Goal: Book appointment/travel/reservation

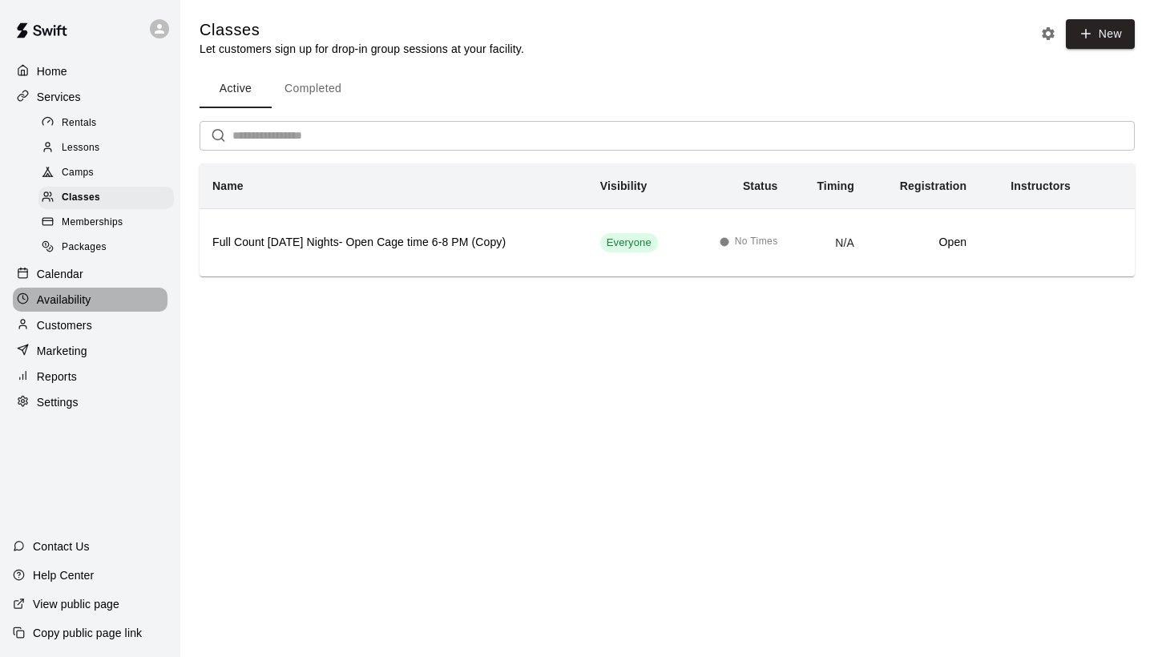
click at [63, 292] on p "Availability" at bounding box center [64, 300] width 54 height 16
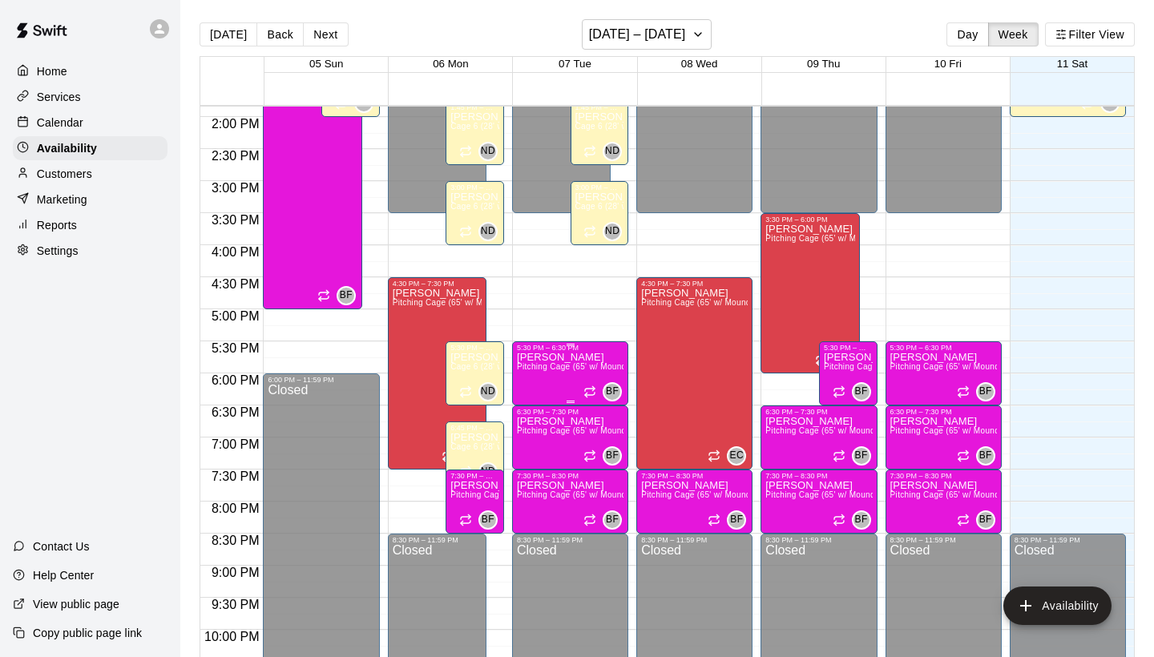
scroll to position [894, 0]
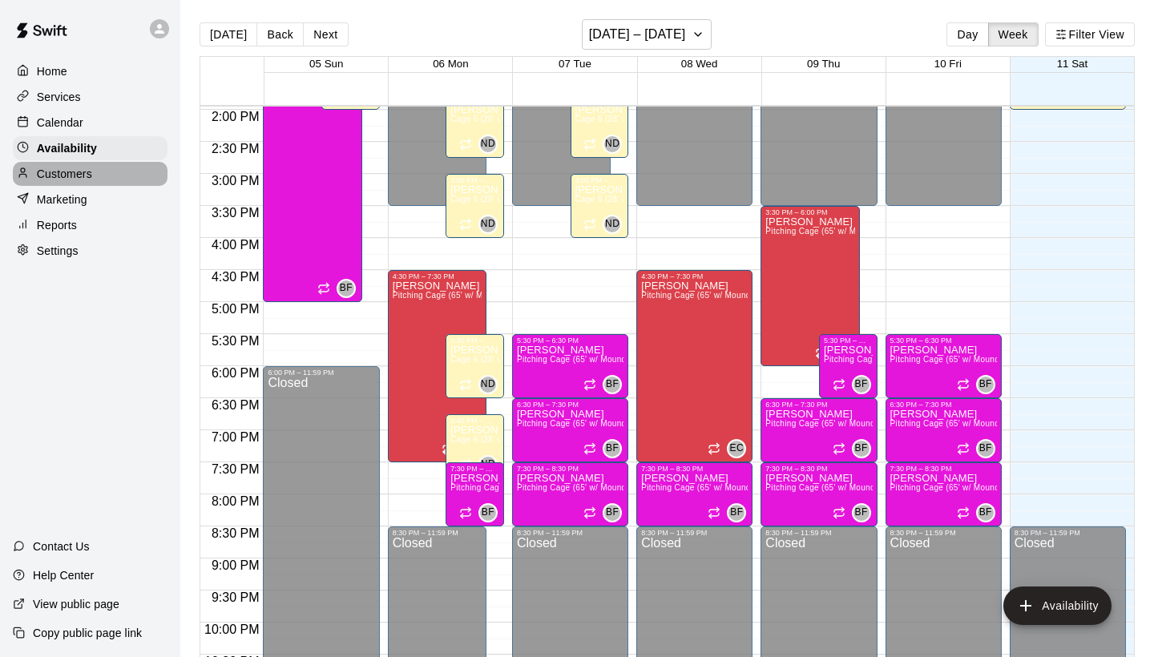
click at [89, 169] on p "Customers" at bounding box center [64, 174] width 55 height 16
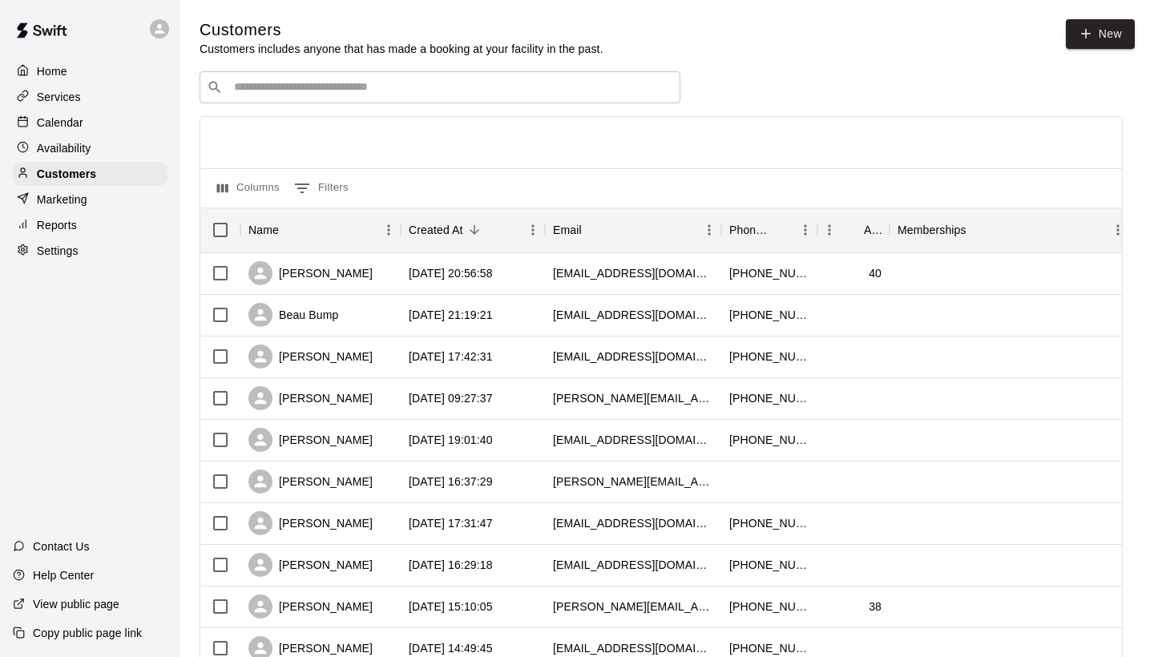
click at [71, 145] on p "Availability" at bounding box center [64, 148] width 54 height 16
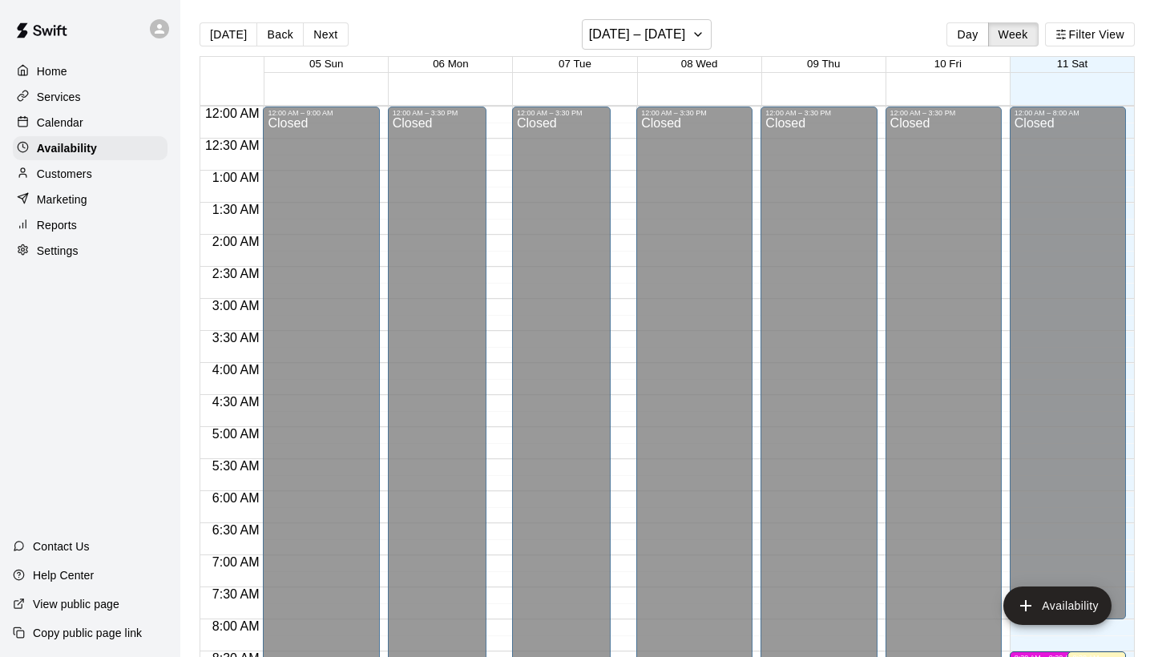
scroll to position [639, 0]
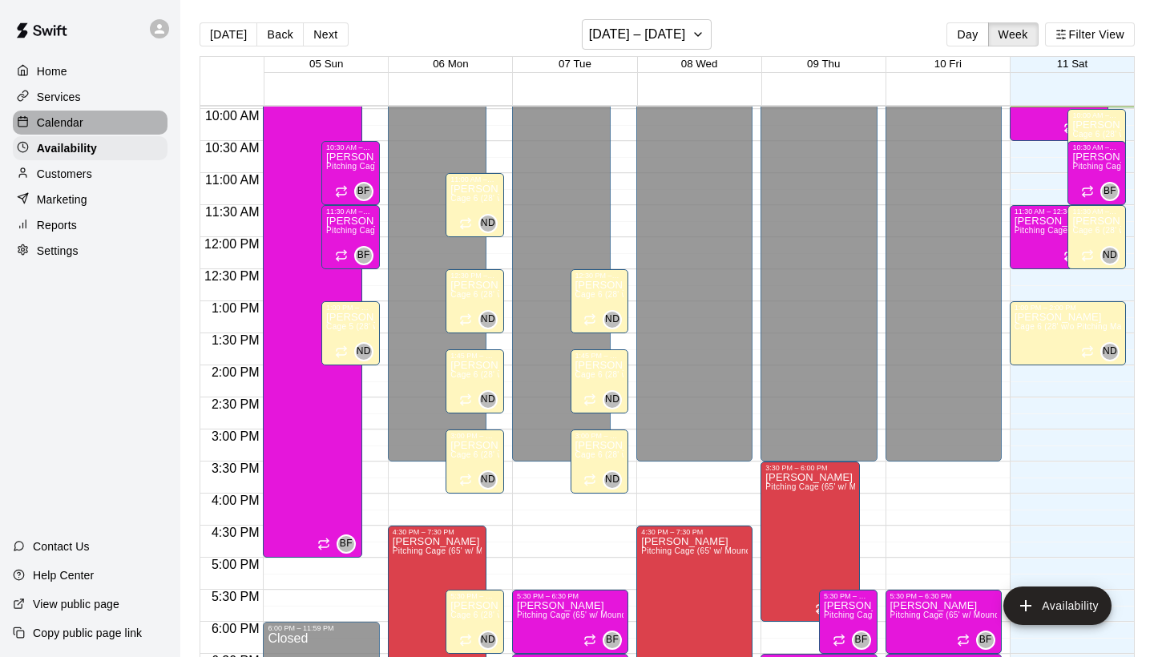
click at [66, 121] on p "Calendar" at bounding box center [60, 123] width 46 height 16
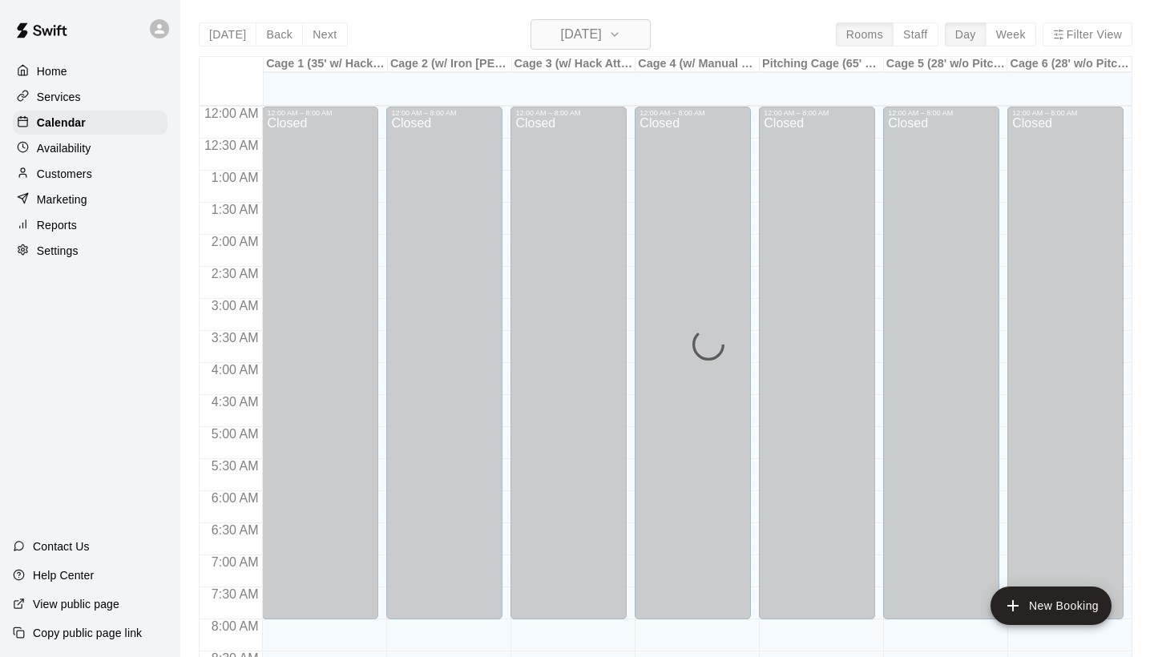
scroll to position [639, 0]
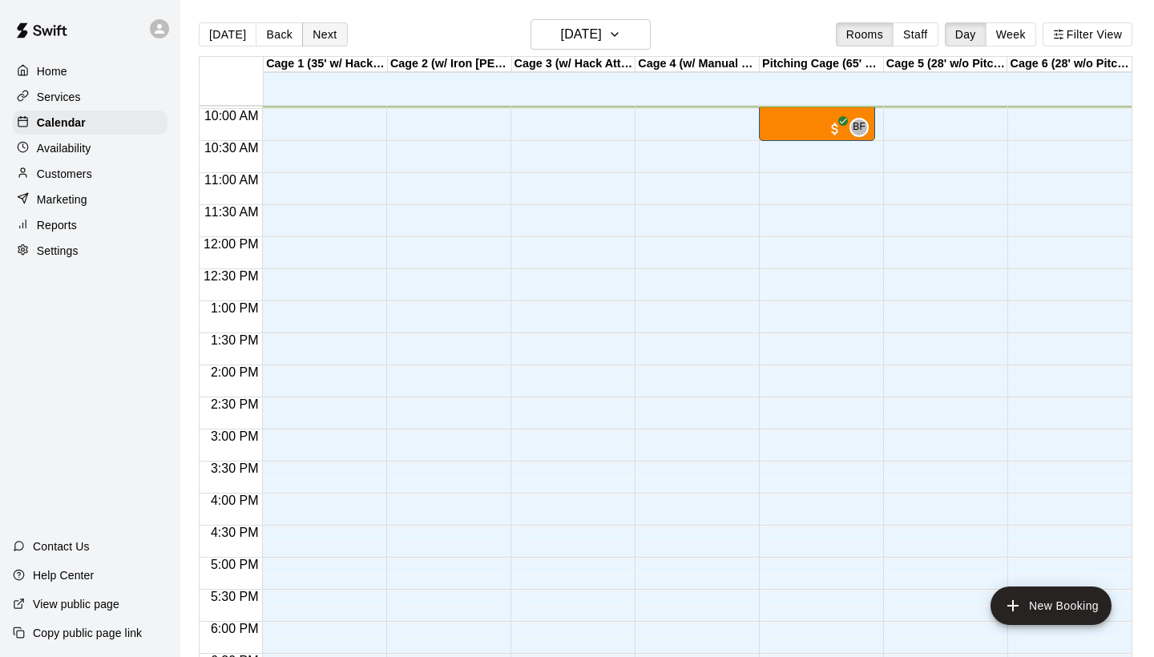
click at [320, 38] on button "Next" at bounding box center [324, 34] width 45 height 24
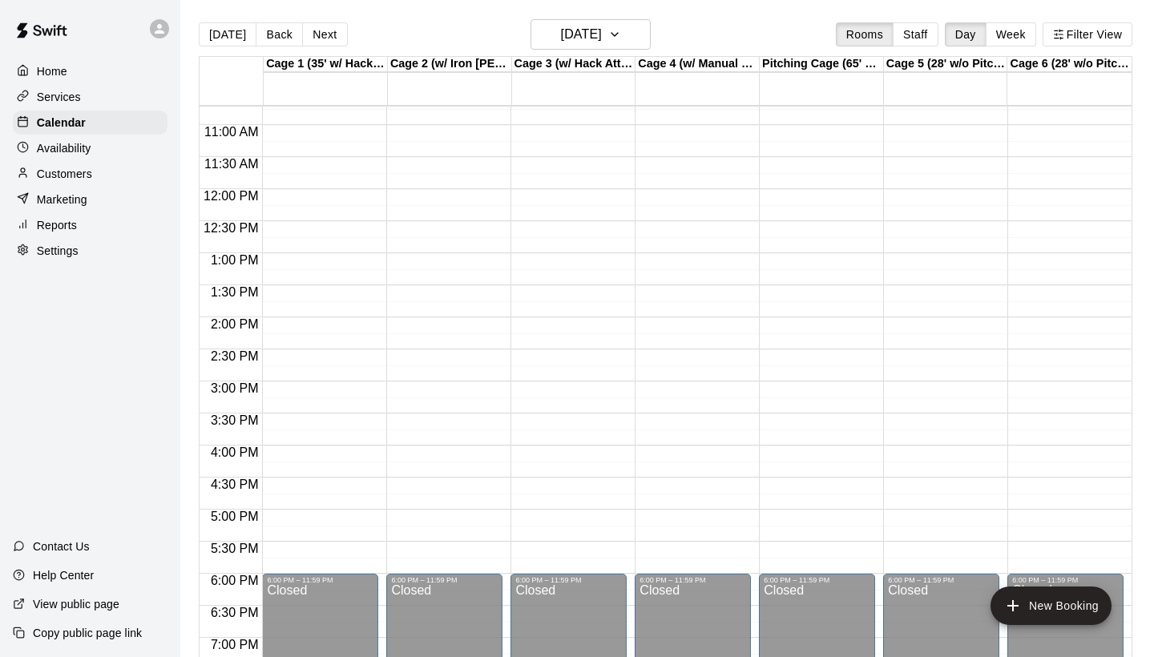
scroll to position [713, 0]
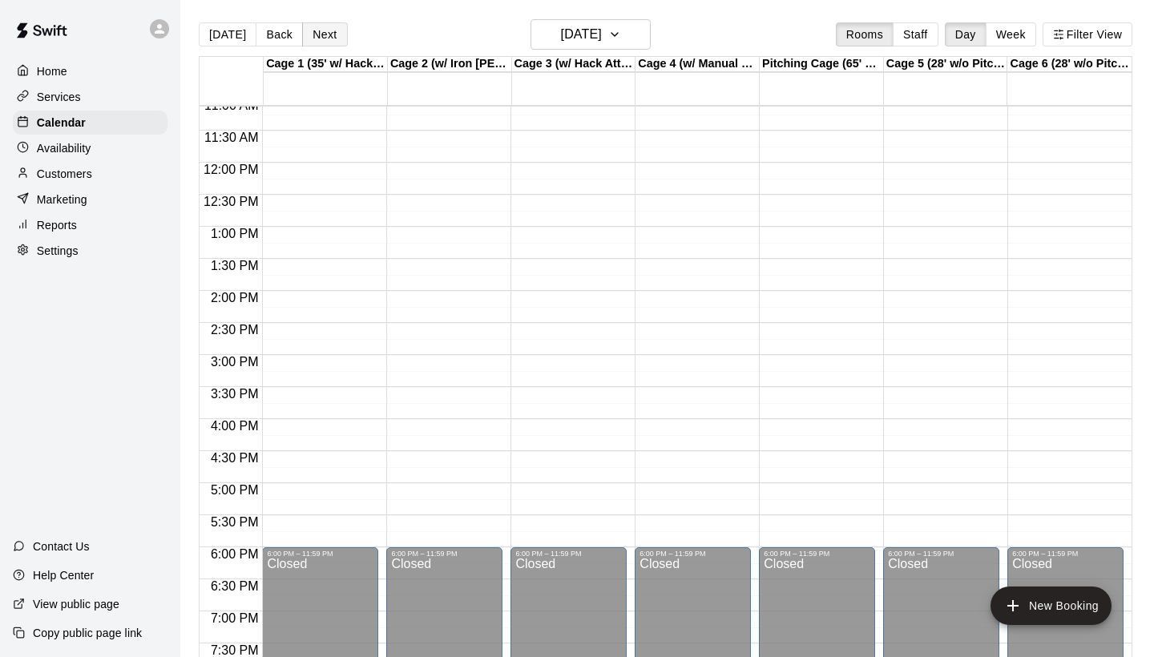
click at [329, 40] on button "Next" at bounding box center [324, 34] width 45 height 24
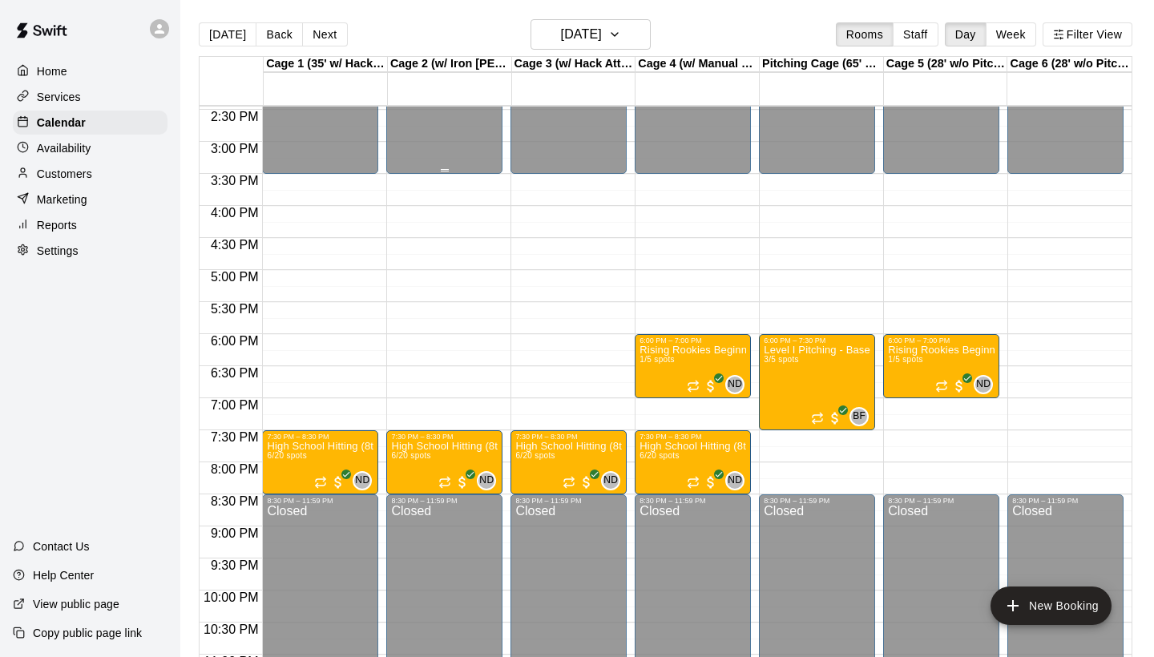
scroll to position [928, 0]
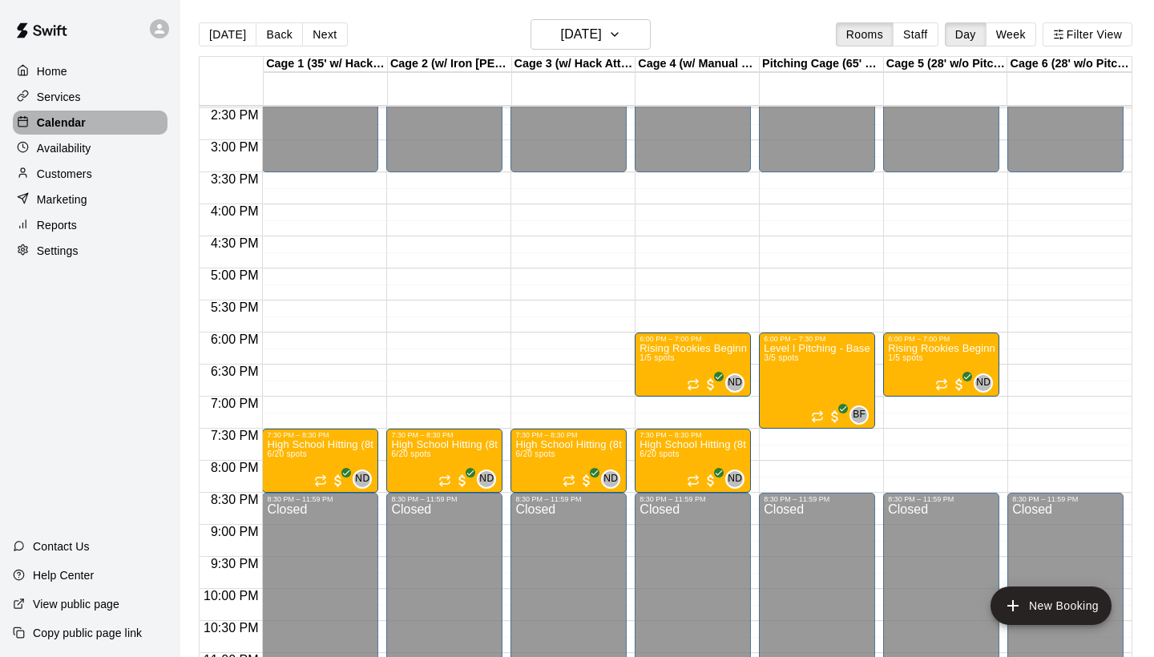
click at [63, 125] on p "Calendar" at bounding box center [61, 123] width 49 height 16
click at [72, 175] on p "Customers" at bounding box center [64, 174] width 55 height 16
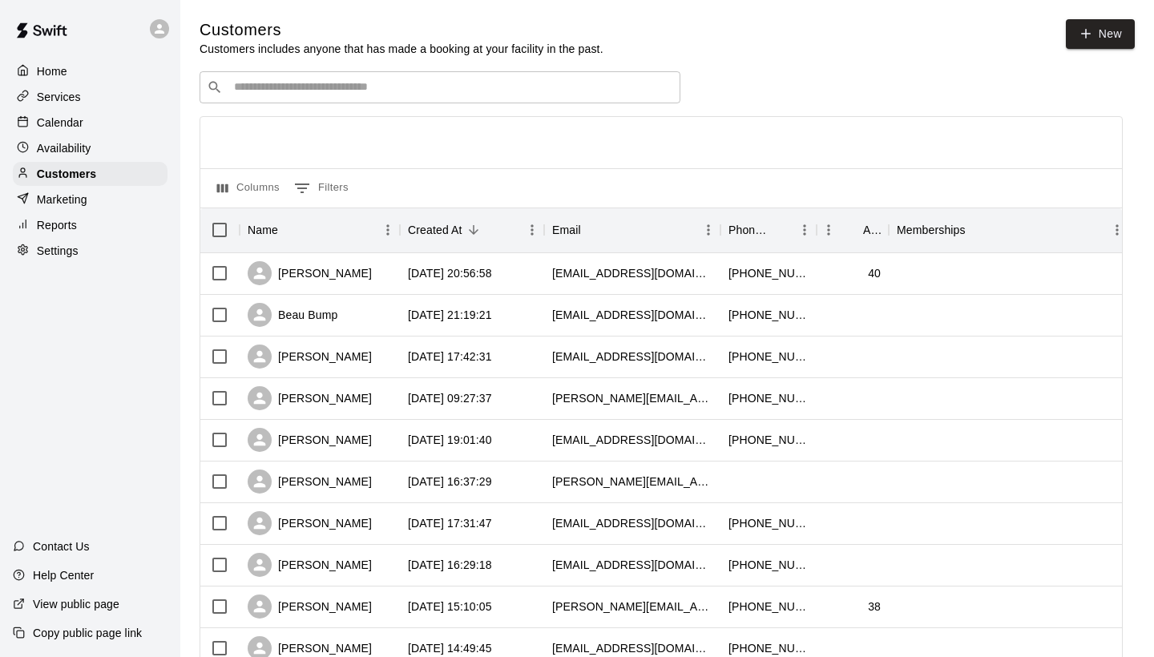
click at [52, 155] on p "Availability" at bounding box center [64, 148] width 54 height 16
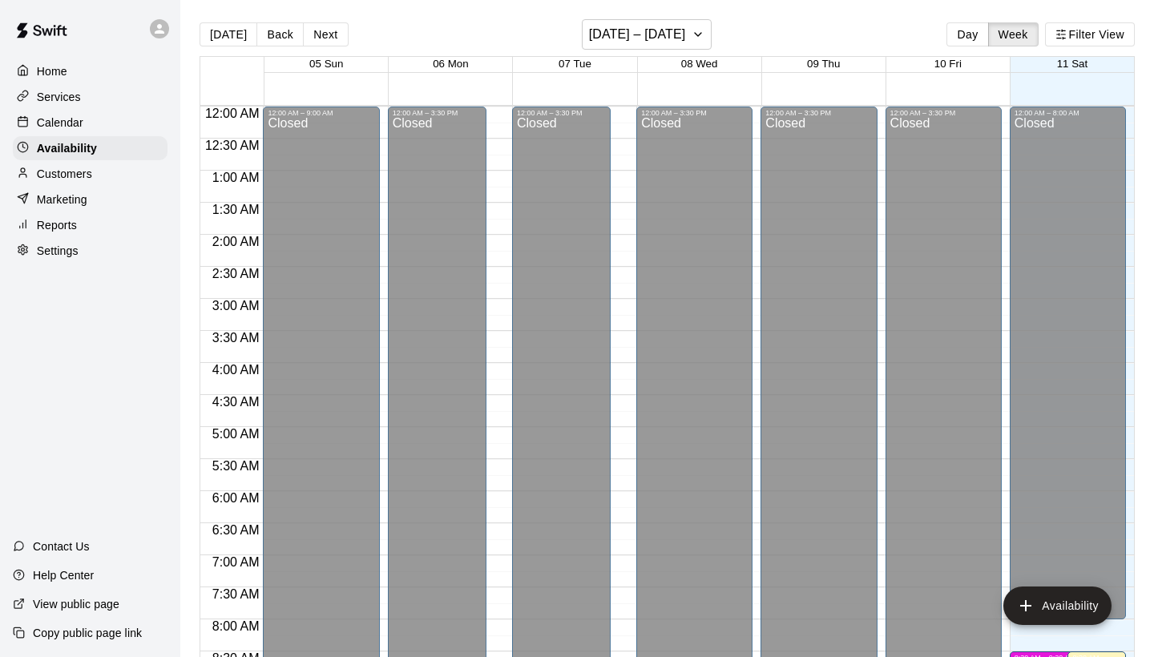
scroll to position [640, 0]
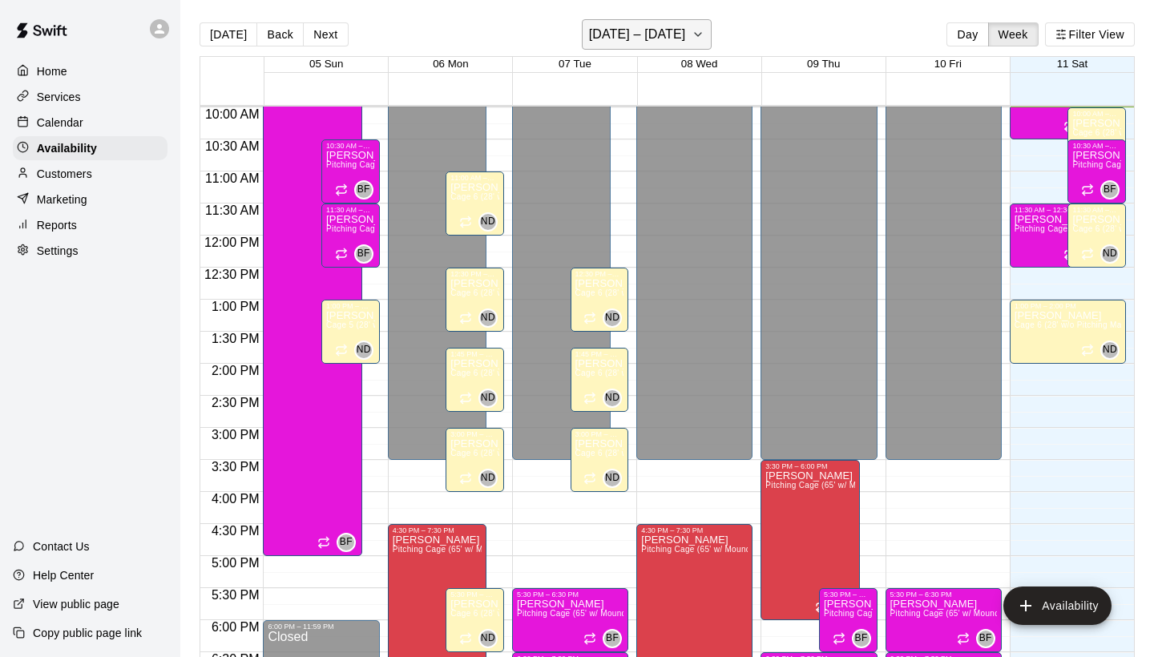
click at [696, 36] on icon "button" at bounding box center [698, 34] width 13 height 19
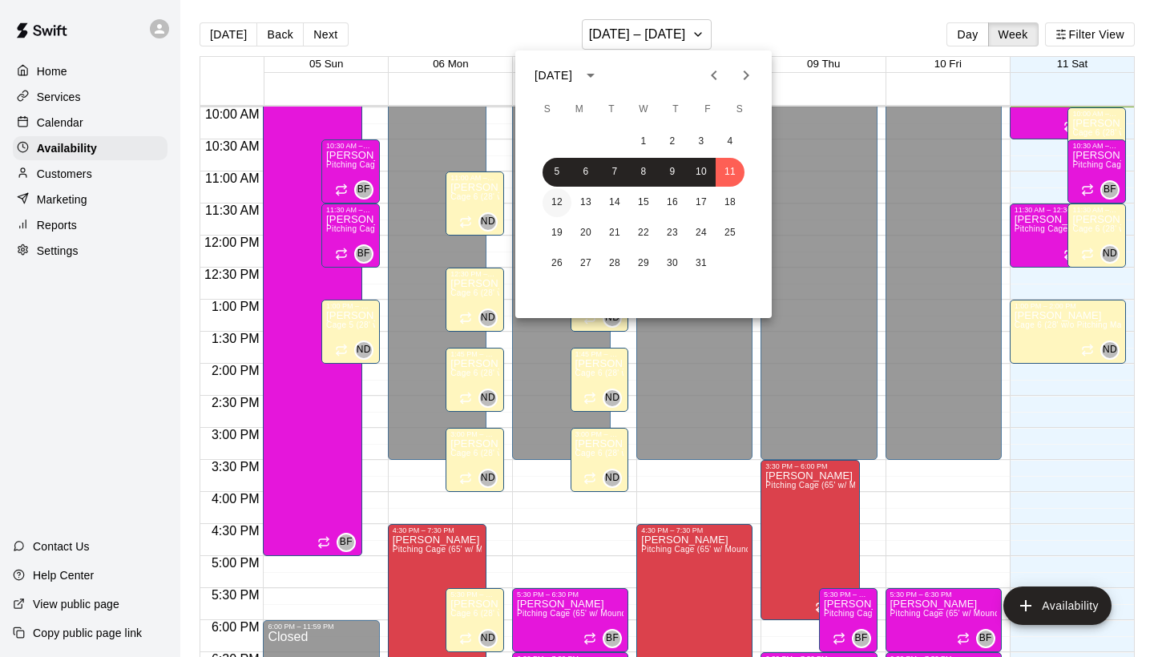
click at [559, 202] on button "12" at bounding box center [557, 202] width 29 height 29
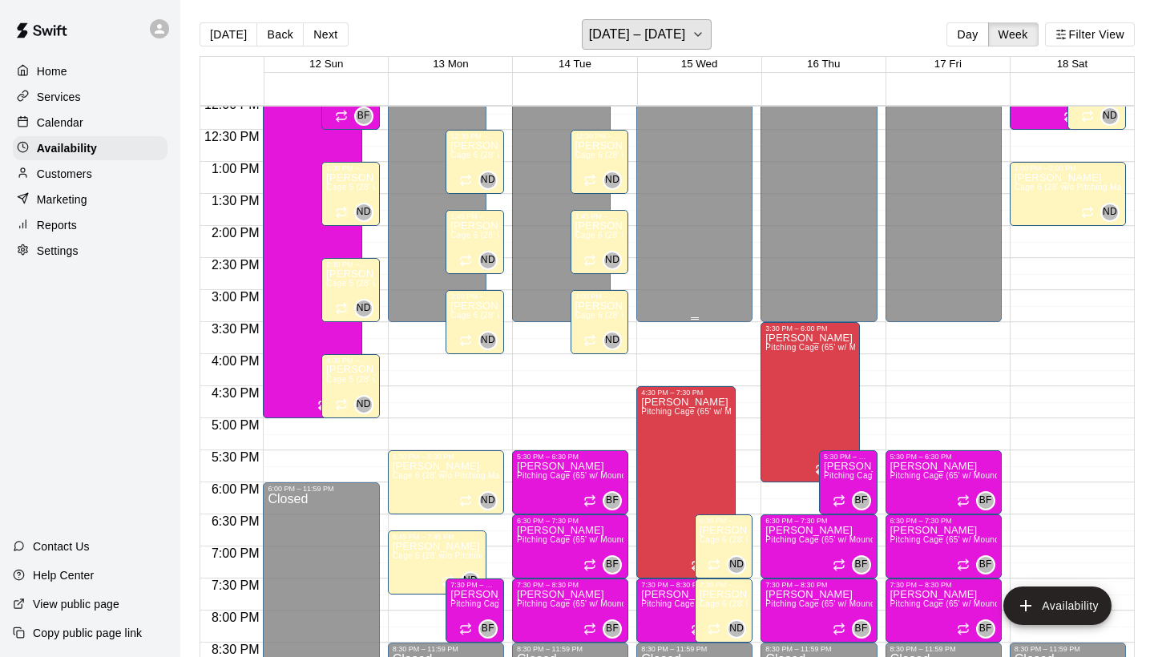
scroll to position [781, 0]
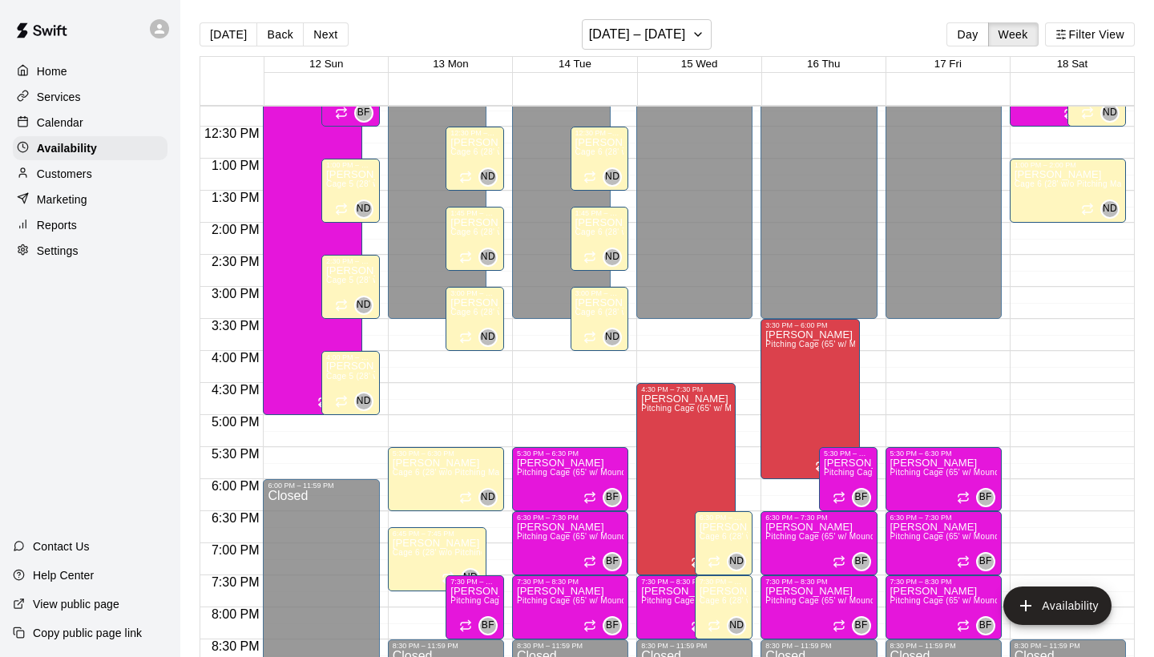
click at [54, 121] on p "Calendar" at bounding box center [60, 123] width 46 height 16
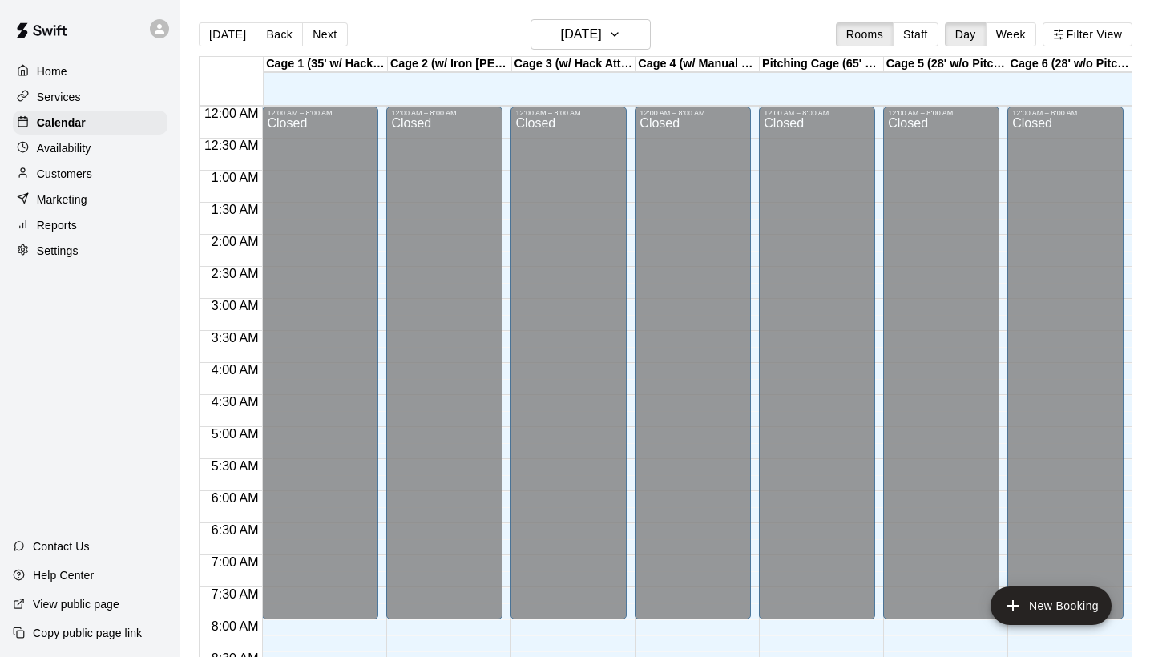
scroll to position [641, 0]
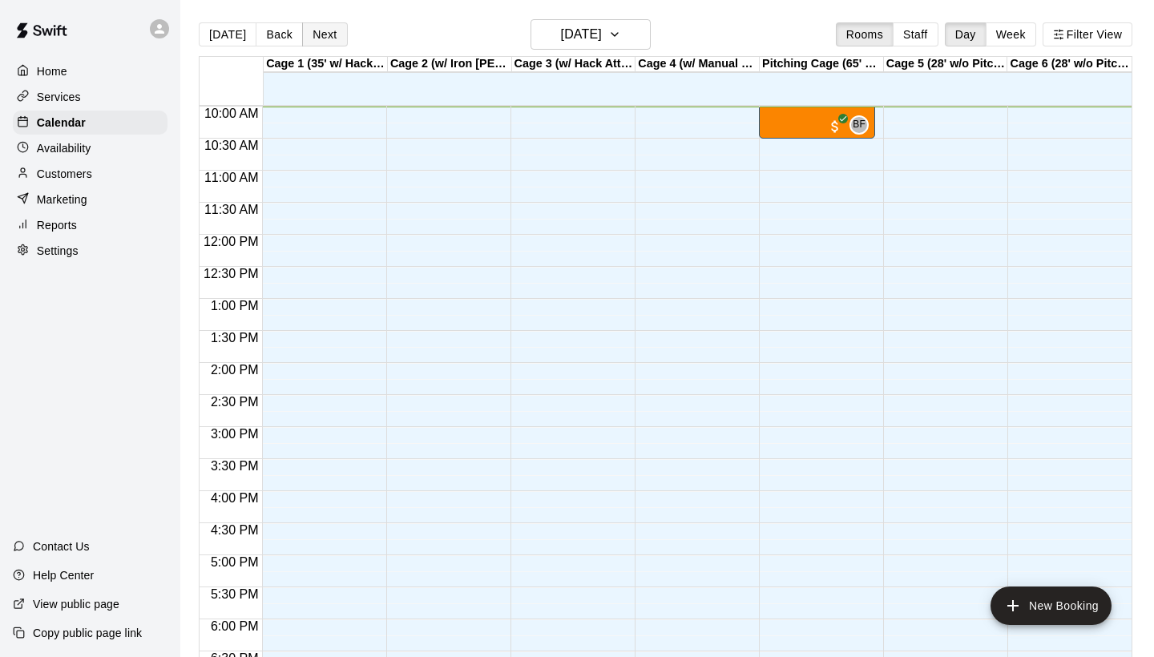
click at [324, 36] on button "Next" at bounding box center [324, 34] width 45 height 24
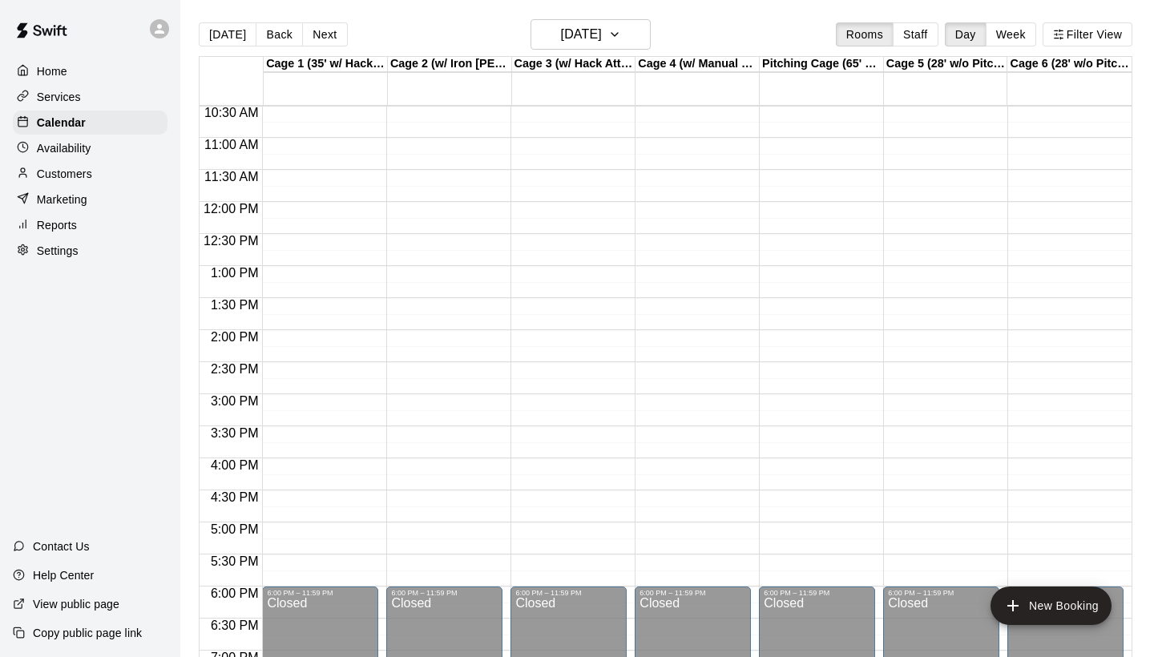
scroll to position [677, 0]
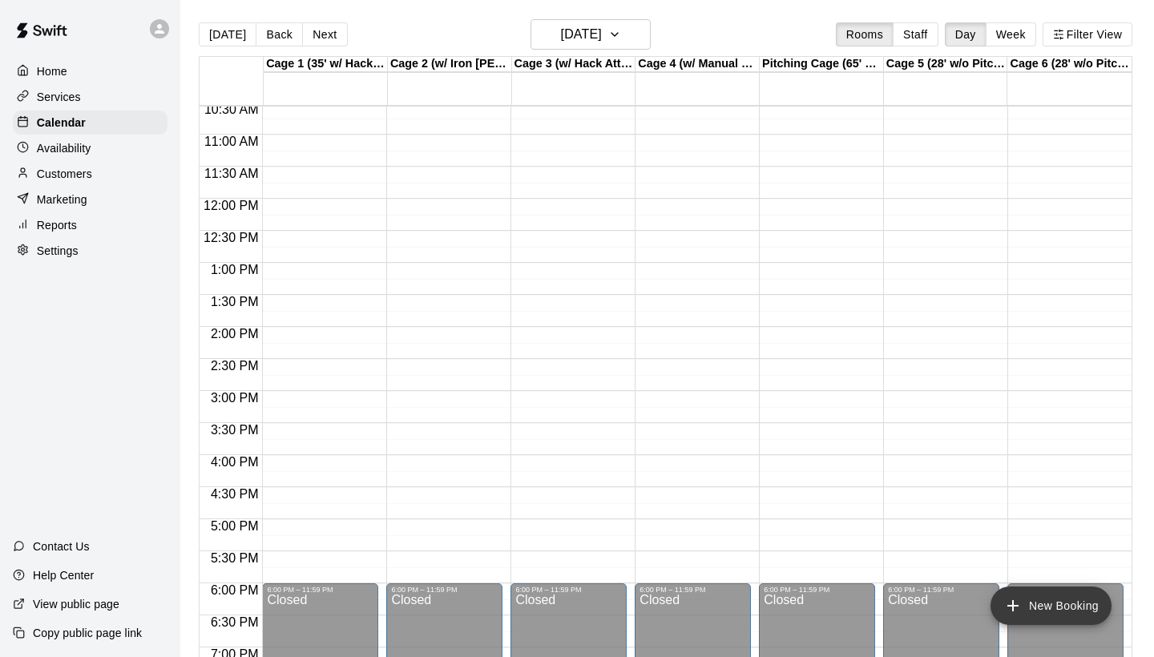
click at [1061, 606] on button "New Booking" at bounding box center [1050, 606] width 121 height 38
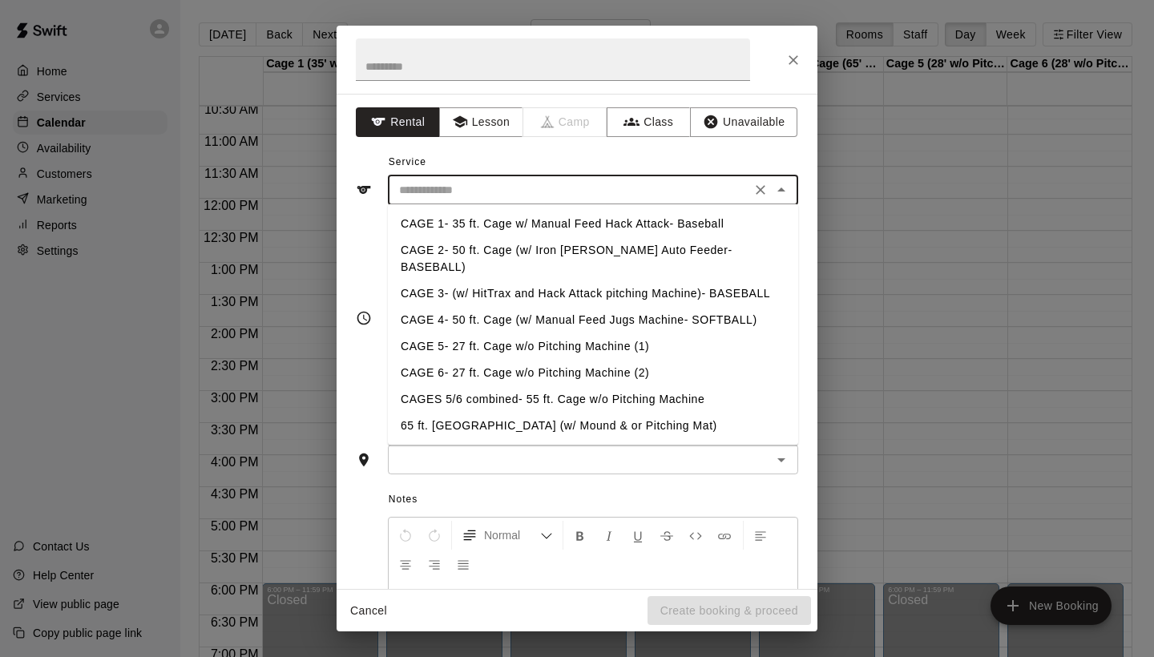
click at [523, 197] on input "text" at bounding box center [569, 190] width 353 height 20
click at [485, 126] on button "Lesson" at bounding box center [481, 122] width 84 height 30
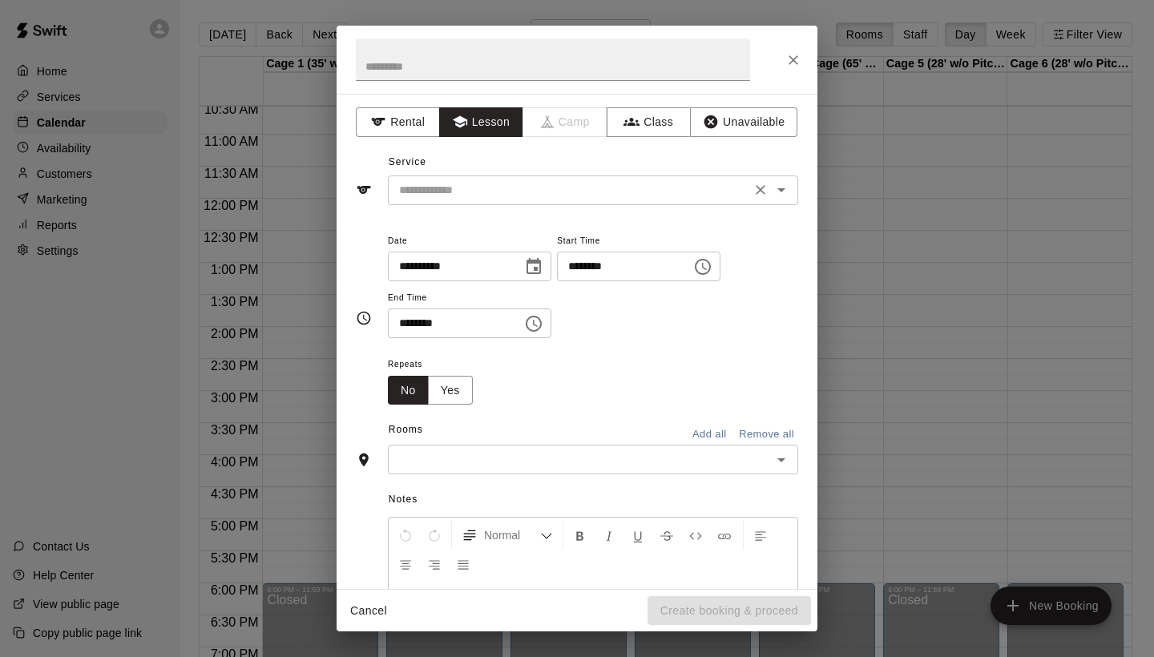
click at [478, 186] on input "text" at bounding box center [569, 190] width 353 height 20
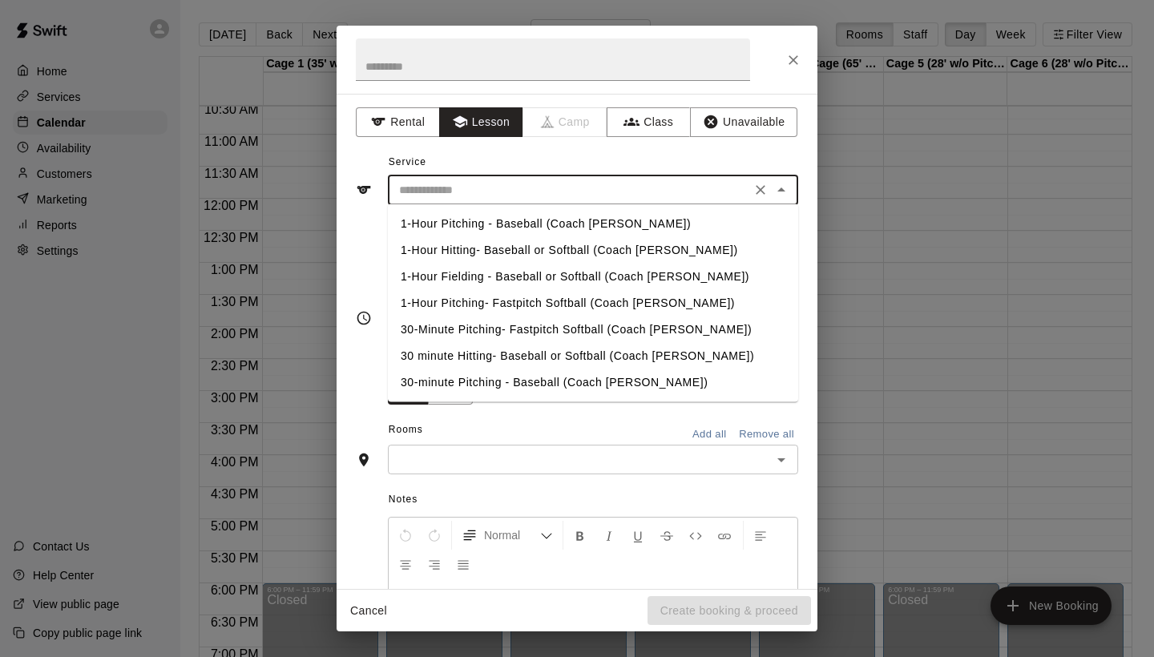
click at [509, 249] on li "1-Hour Hitting- Baseball or Softball (Coach [PERSON_NAME])" at bounding box center [593, 250] width 410 height 26
type input "**********"
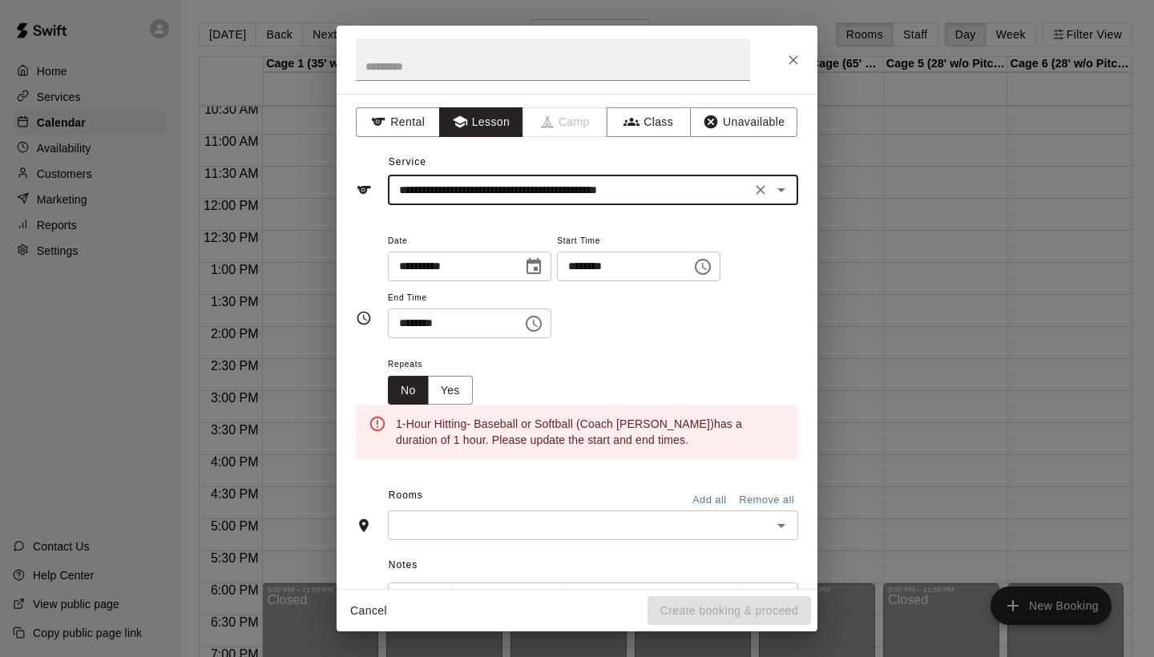
click at [588, 269] on input "********" at bounding box center [618, 267] width 123 height 30
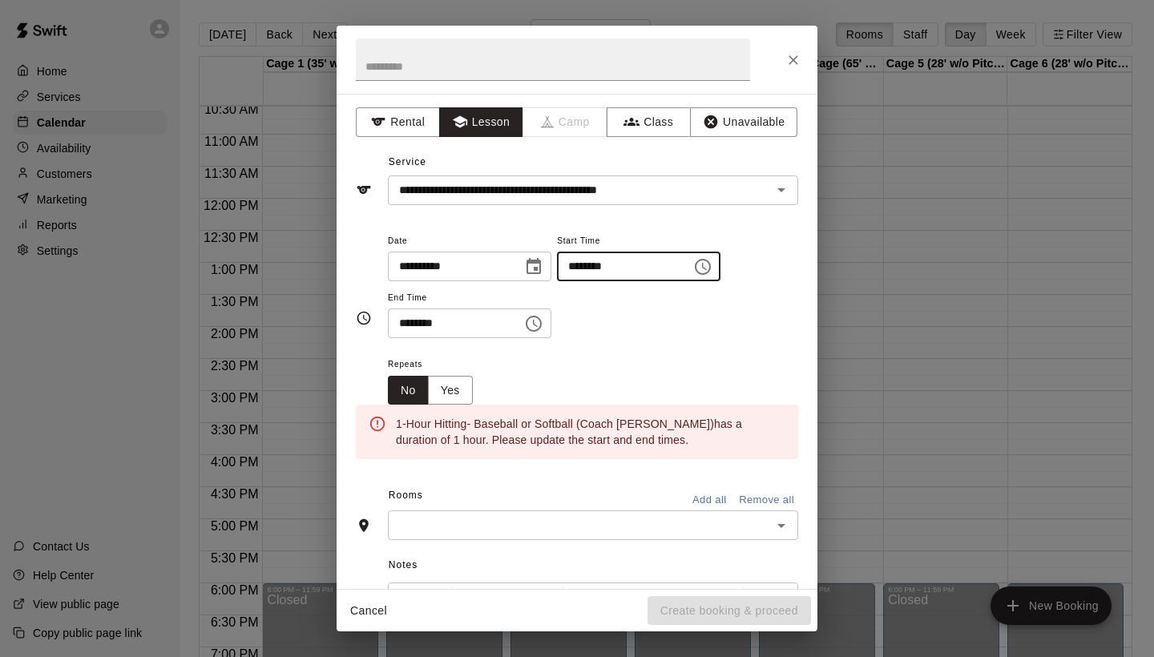
click at [623, 272] on input "********" at bounding box center [618, 267] width 123 height 30
click at [627, 268] on input "********" at bounding box center [618, 267] width 123 height 30
click at [624, 268] on input "********" at bounding box center [618, 267] width 123 height 30
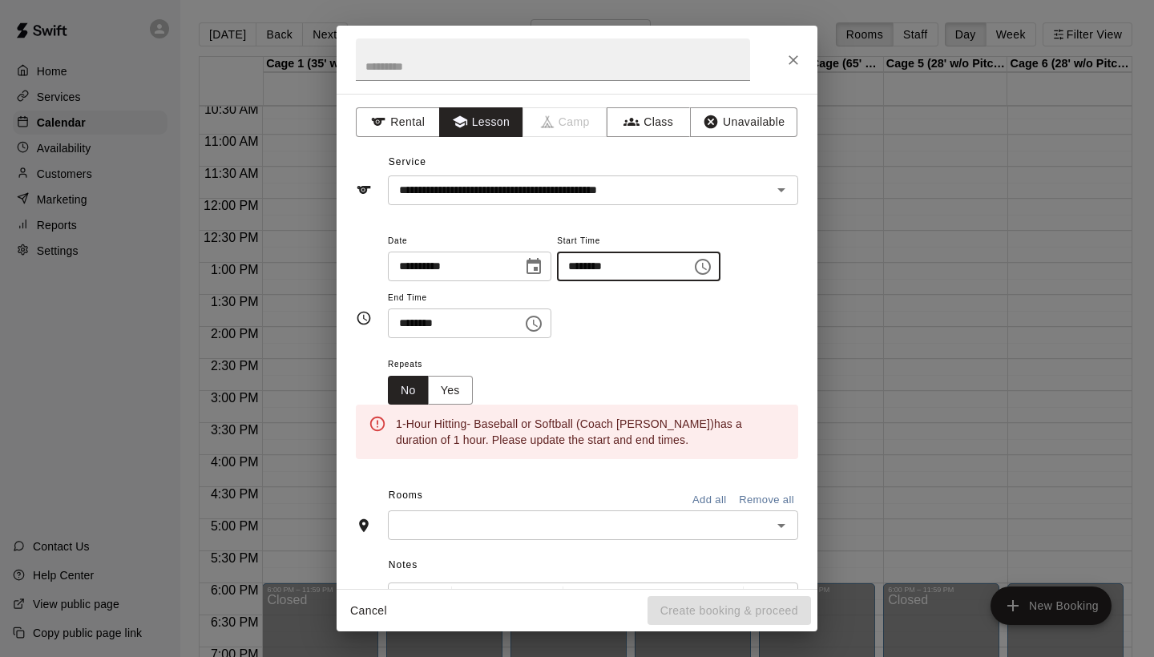
click at [615, 264] on input "********" at bounding box center [618, 267] width 123 height 30
type input "********"
click at [404, 322] on input "********" at bounding box center [449, 324] width 123 height 30
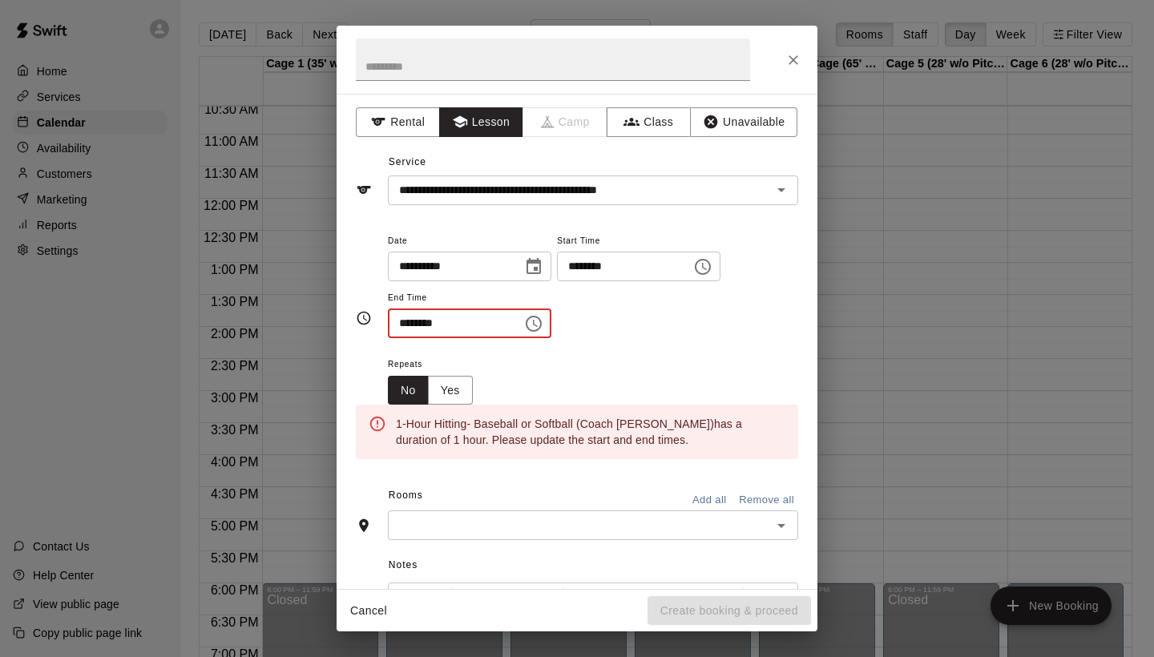
type input "********"
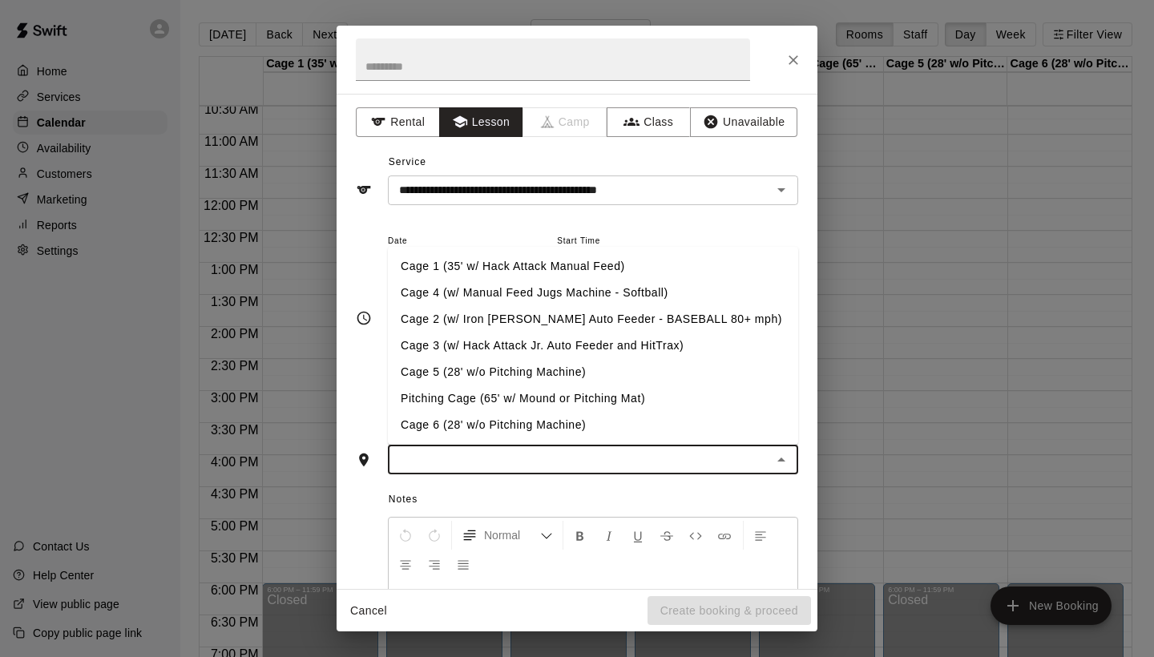
click at [448, 456] on input "text" at bounding box center [580, 460] width 374 height 20
click at [438, 293] on li "Cage 4 (w/ Manual Feed Jugs Machine - Softball)" at bounding box center [593, 293] width 410 height 26
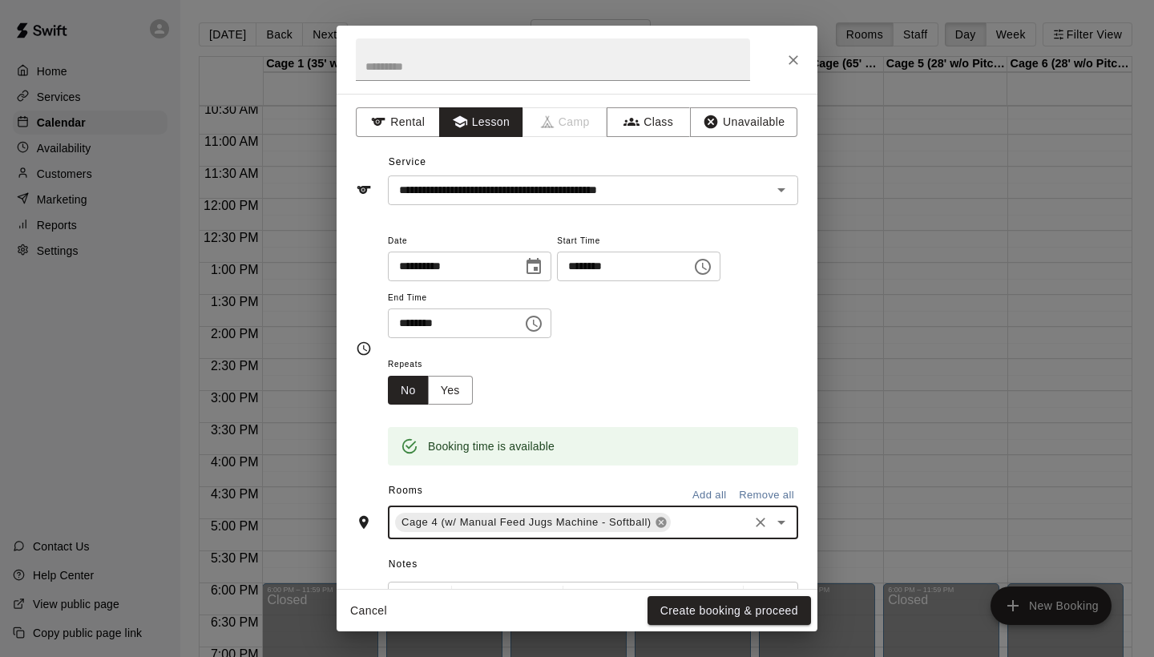
click at [657, 518] on icon at bounding box center [661, 523] width 10 height 10
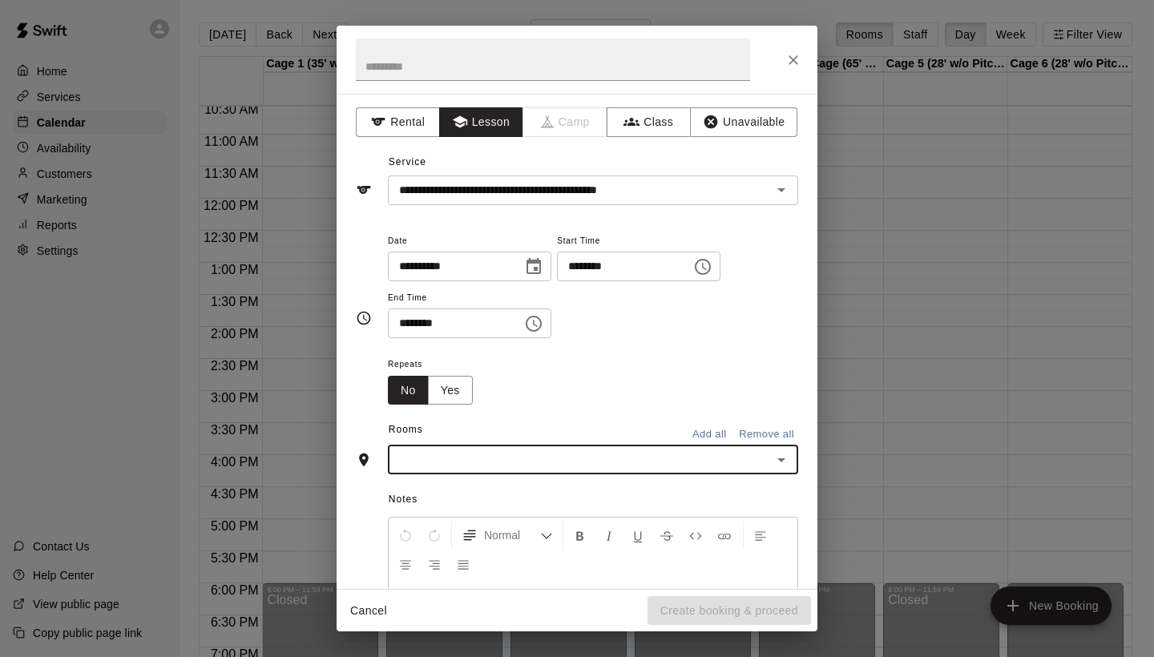
click at [783, 459] on icon "Open" at bounding box center [781, 459] width 19 height 19
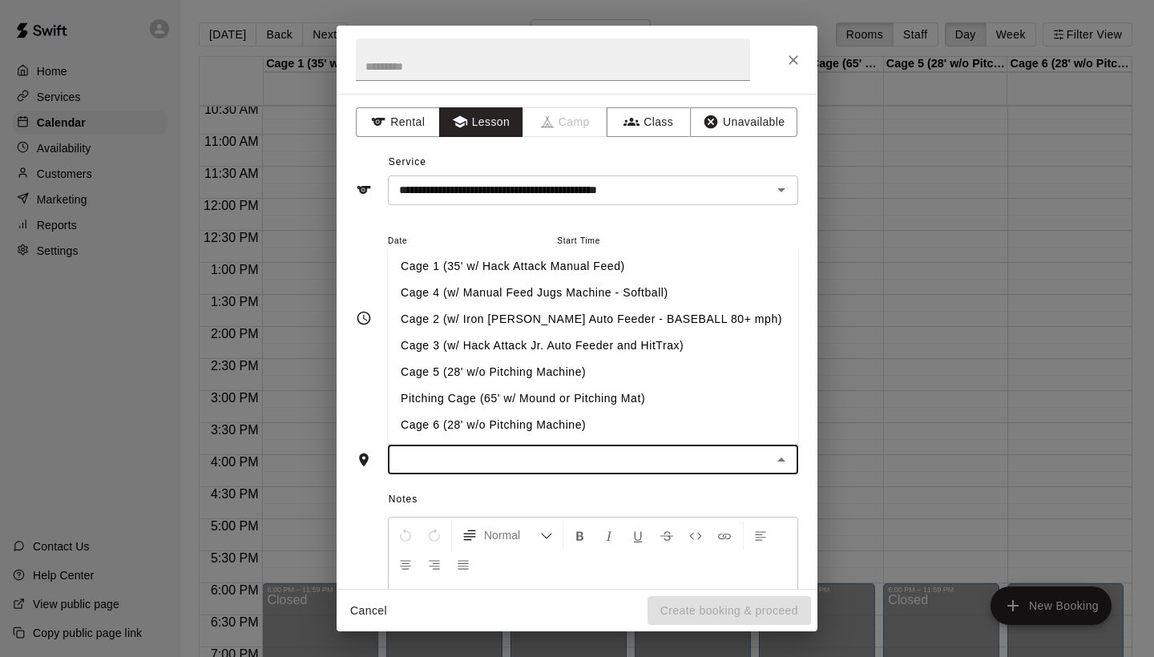
click at [559, 360] on li "Cage 5 (28' w/o Pitching Machine)" at bounding box center [593, 372] width 410 height 26
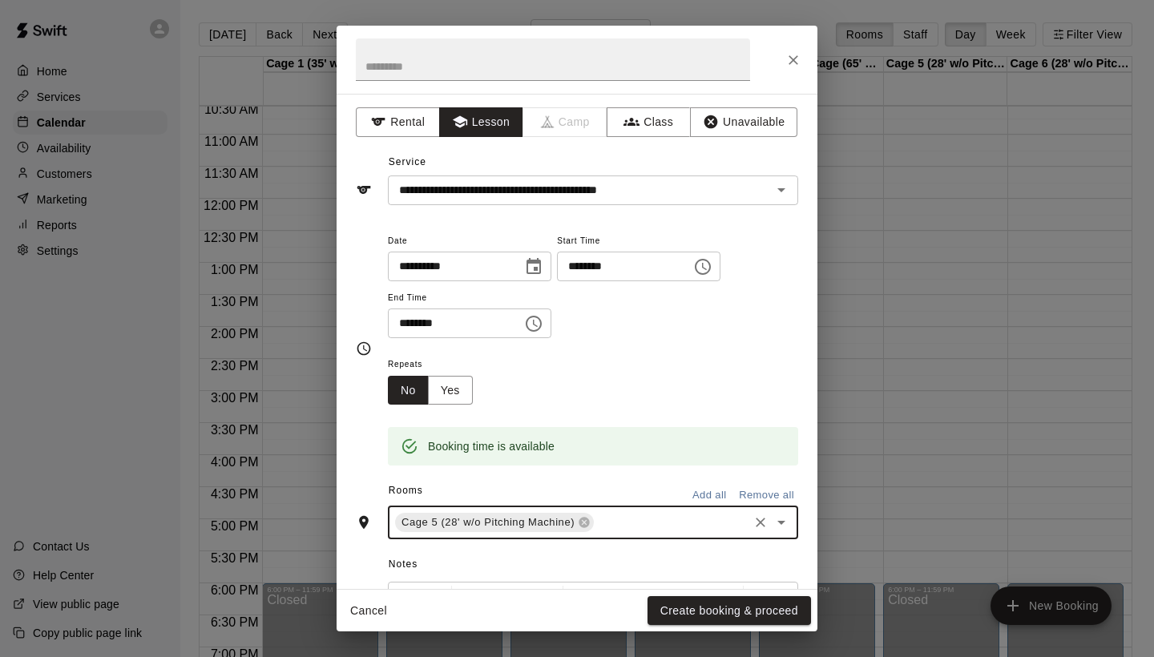
scroll to position [105, 0]
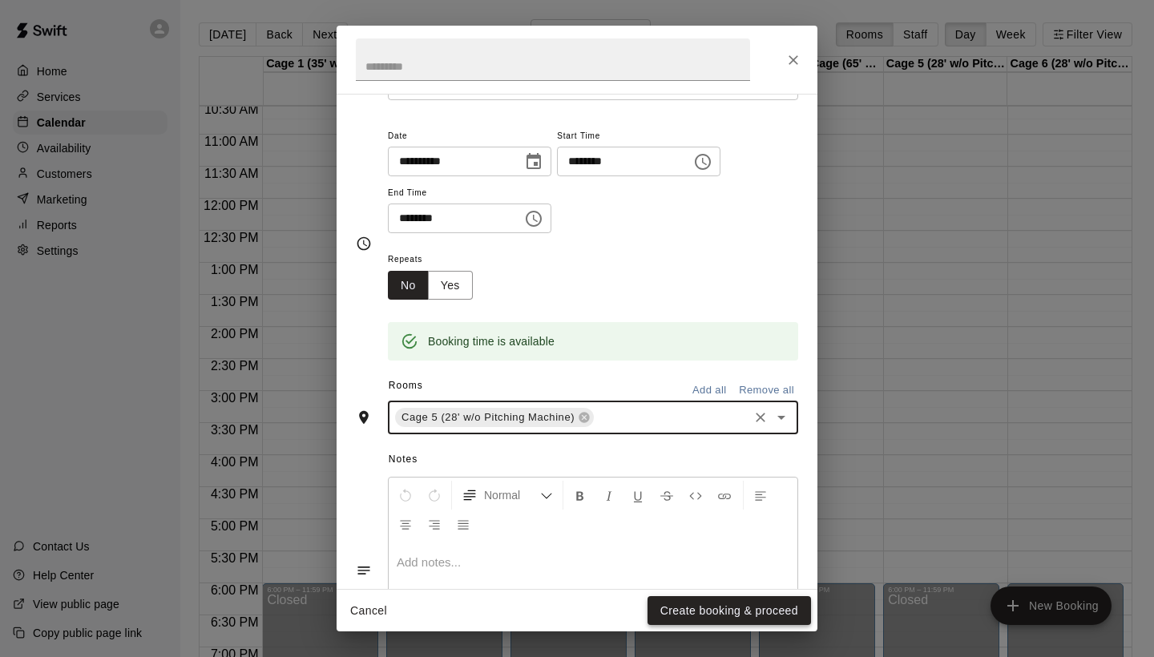
click at [744, 607] on button "Create booking & proceed" at bounding box center [729, 611] width 163 height 30
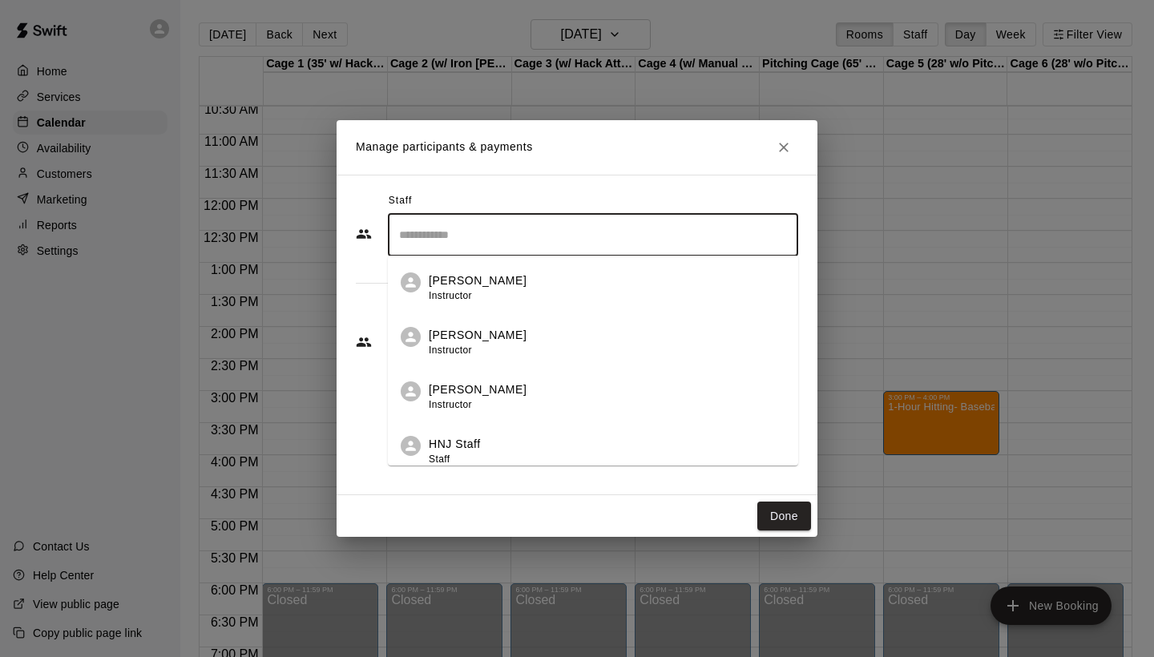
click at [514, 246] on input "Search staff" at bounding box center [593, 235] width 396 height 28
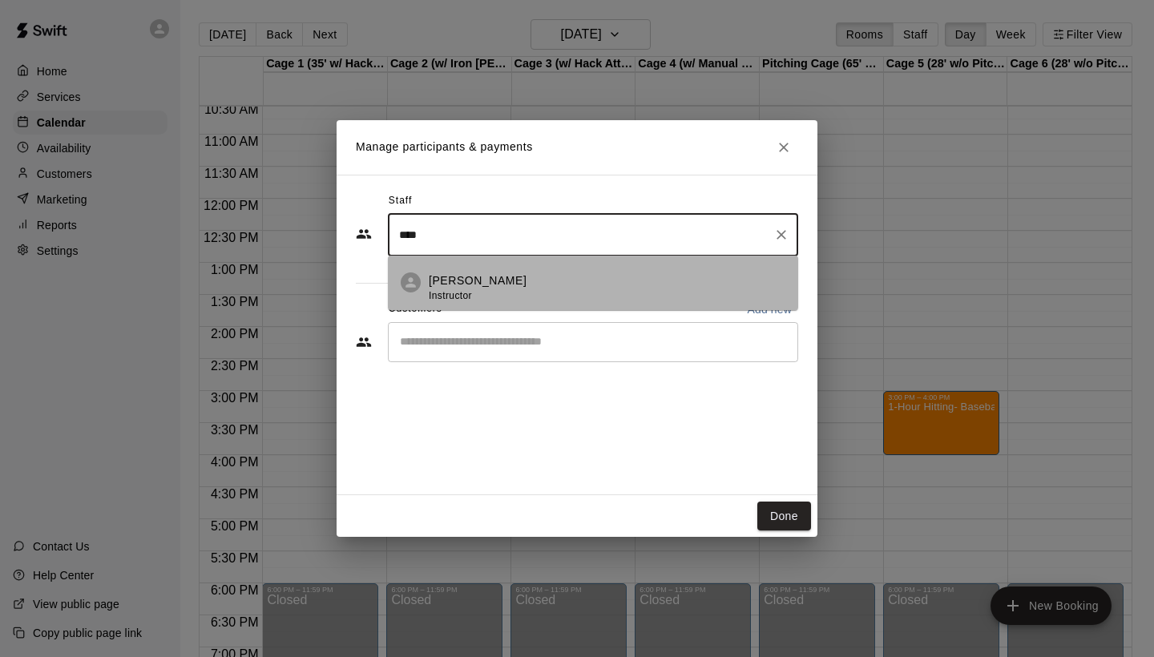
click at [471, 278] on p "[PERSON_NAME]" at bounding box center [478, 280] width 98 height 17
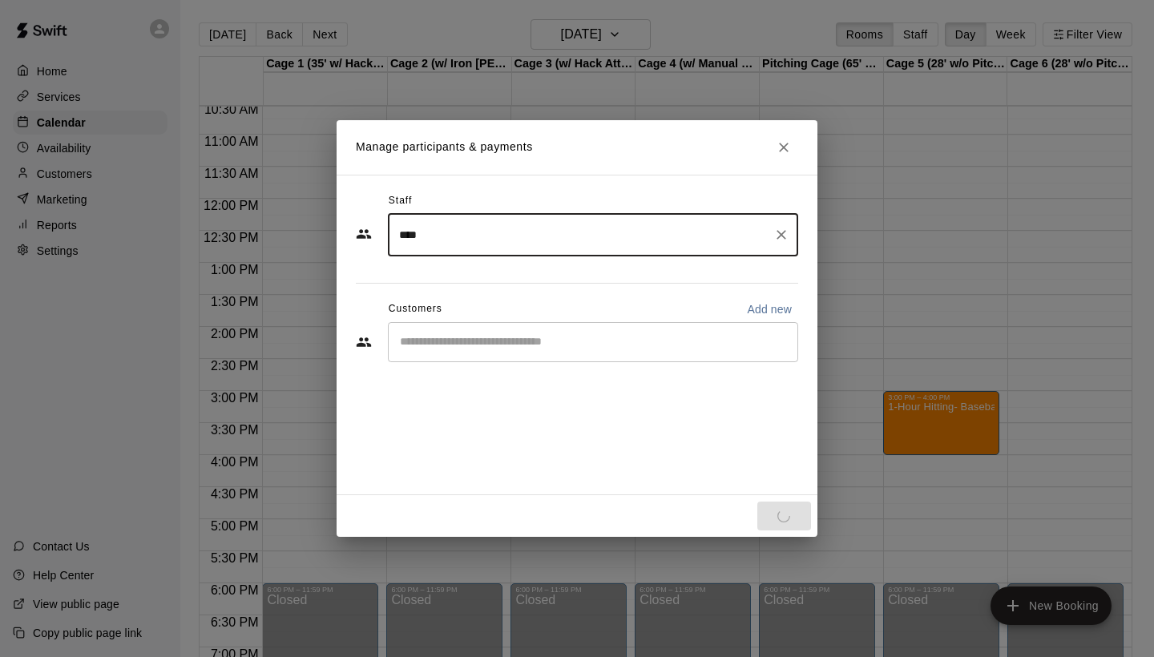
click at [467, 242] on input "****" at bounding box center [581, 235] width 372 height 28
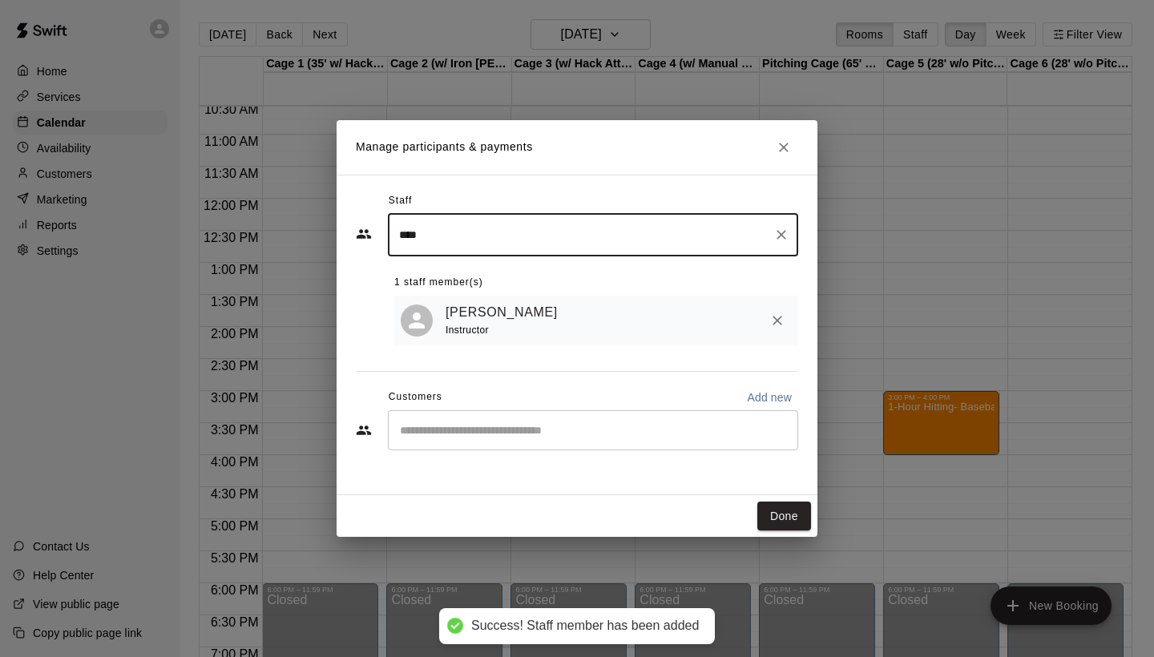
type input "****"
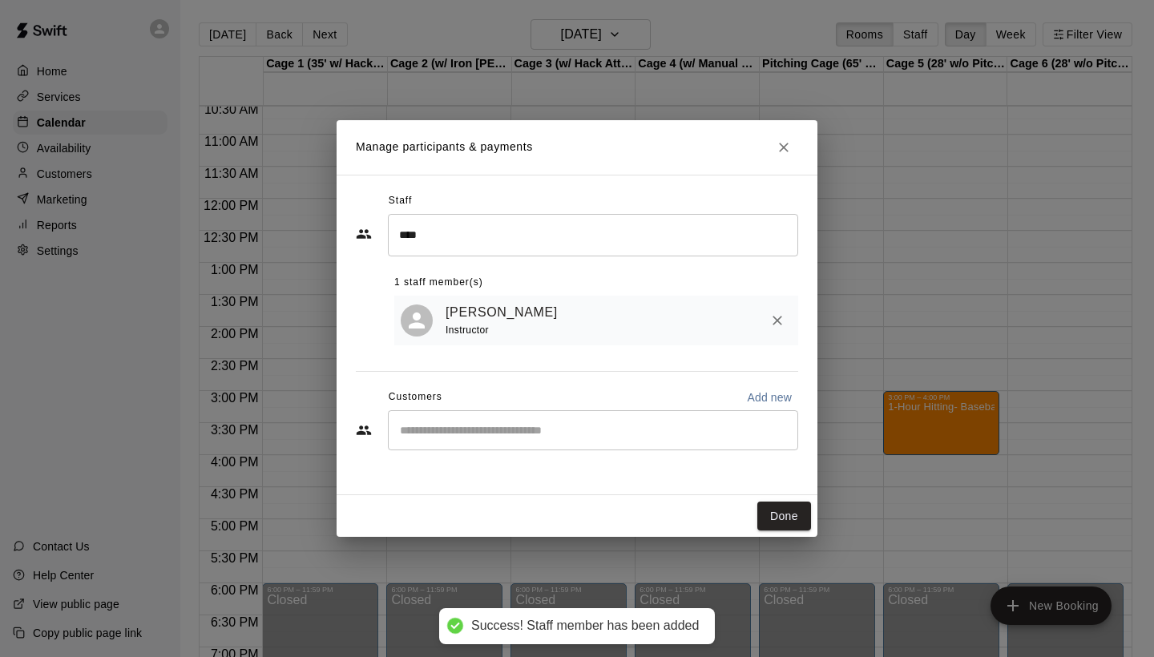
click at [470, 322] on div "Instructor" at bounding box center [505, 330] width 119 height 17
click at [466, 308] on link "[PERSON_NAME]" at bounding box center [502, 312] width 112 height 21
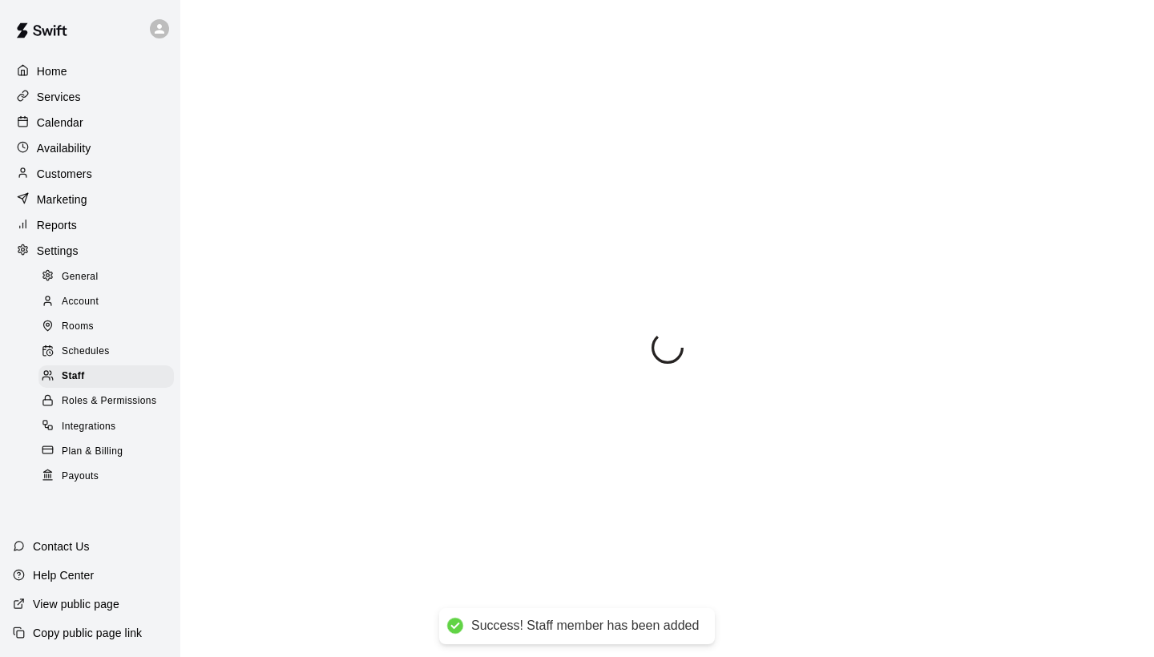
select select "**"
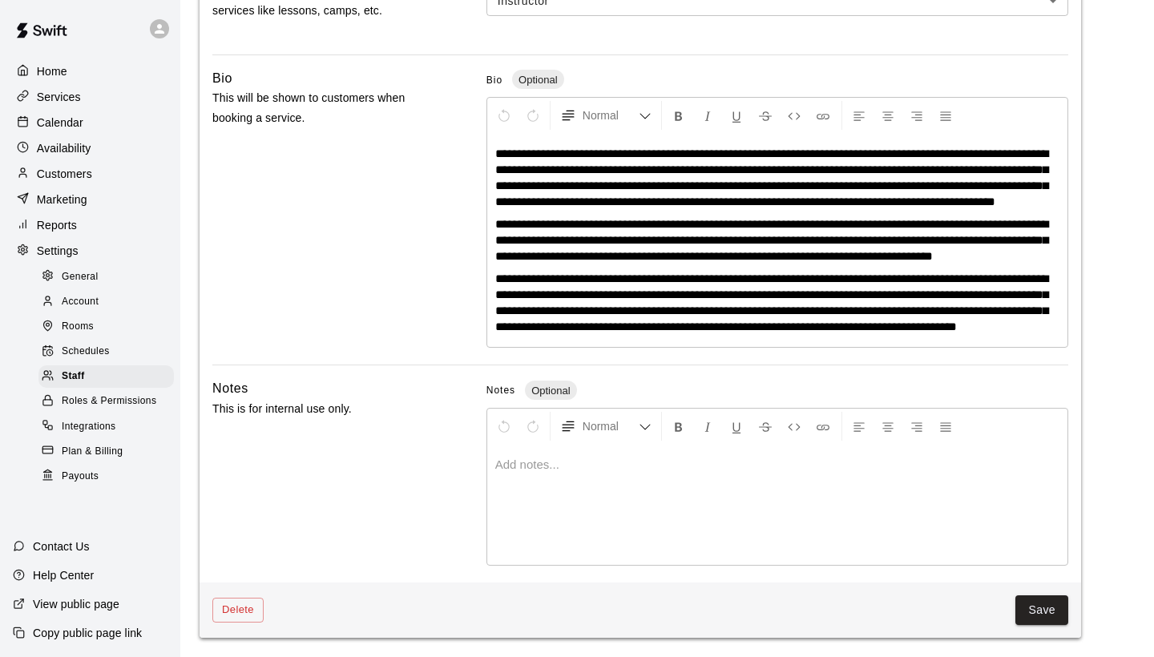
scroll to position [532, 0]
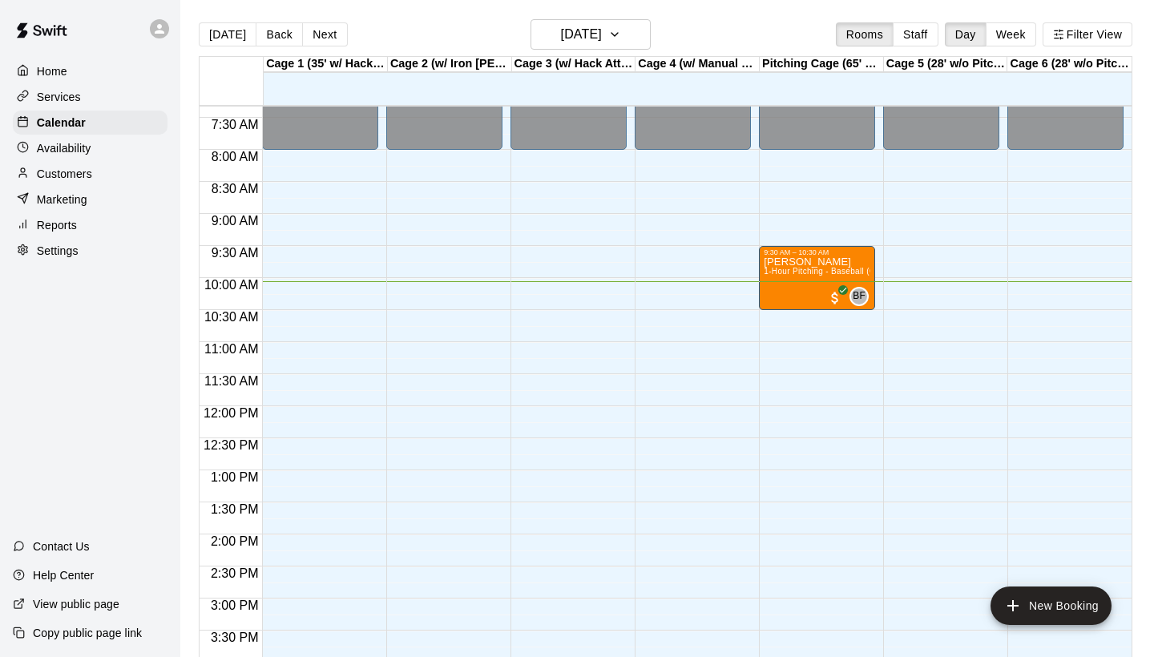
scroll to position [466, 0]
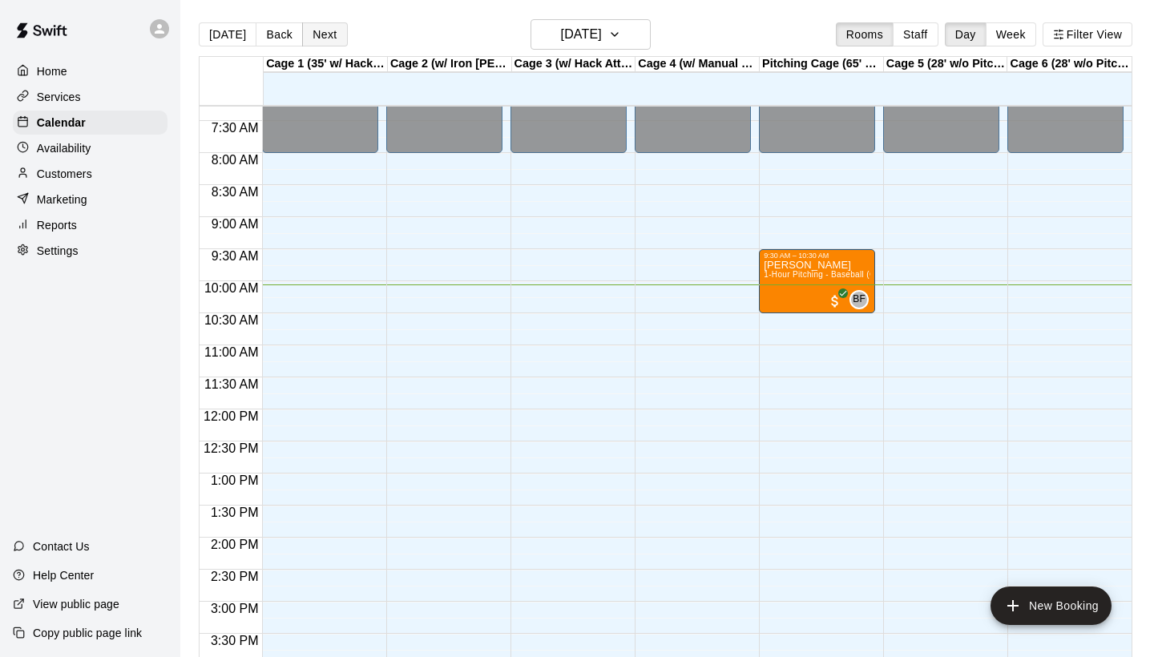
click at [329, 32] on button "Next" at bounding box center [324, 34] width 45 height 24
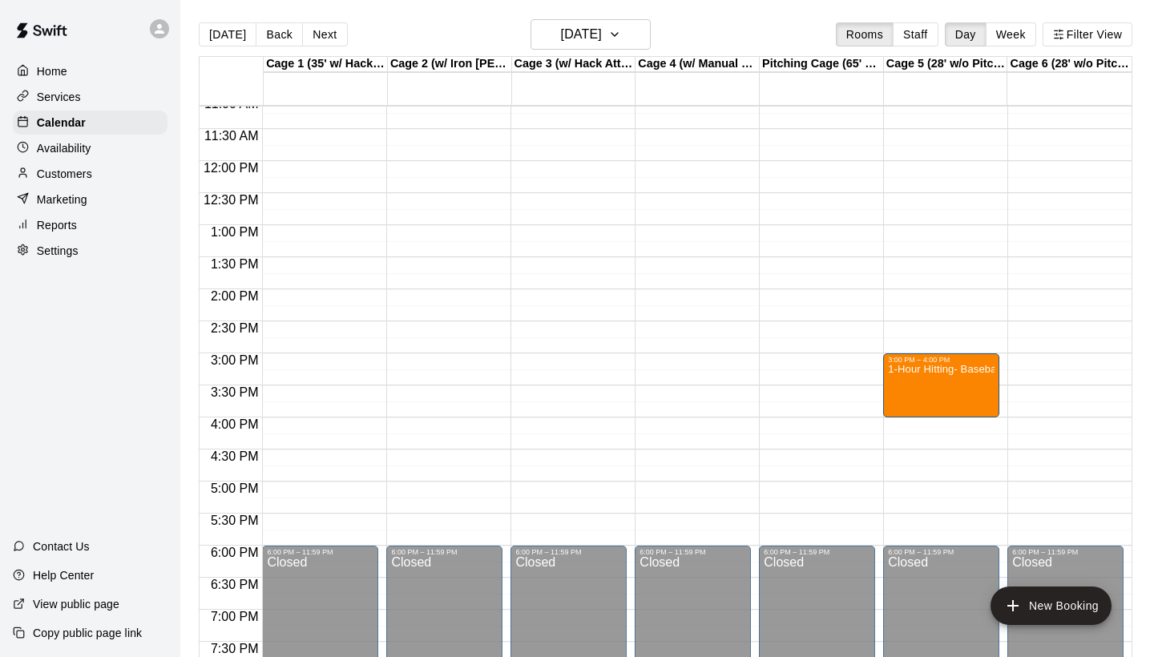
scroll to position [716, 0]
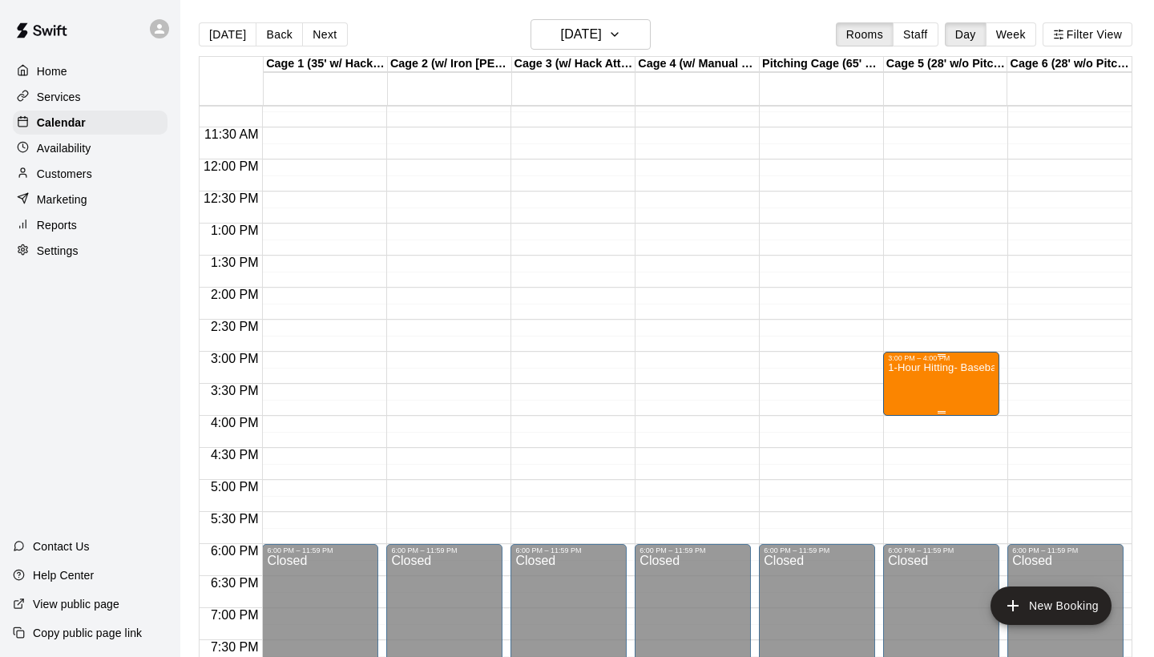
click at [907, 379] on icon "edit" at bounding box center [904, 380] width 14 height 14
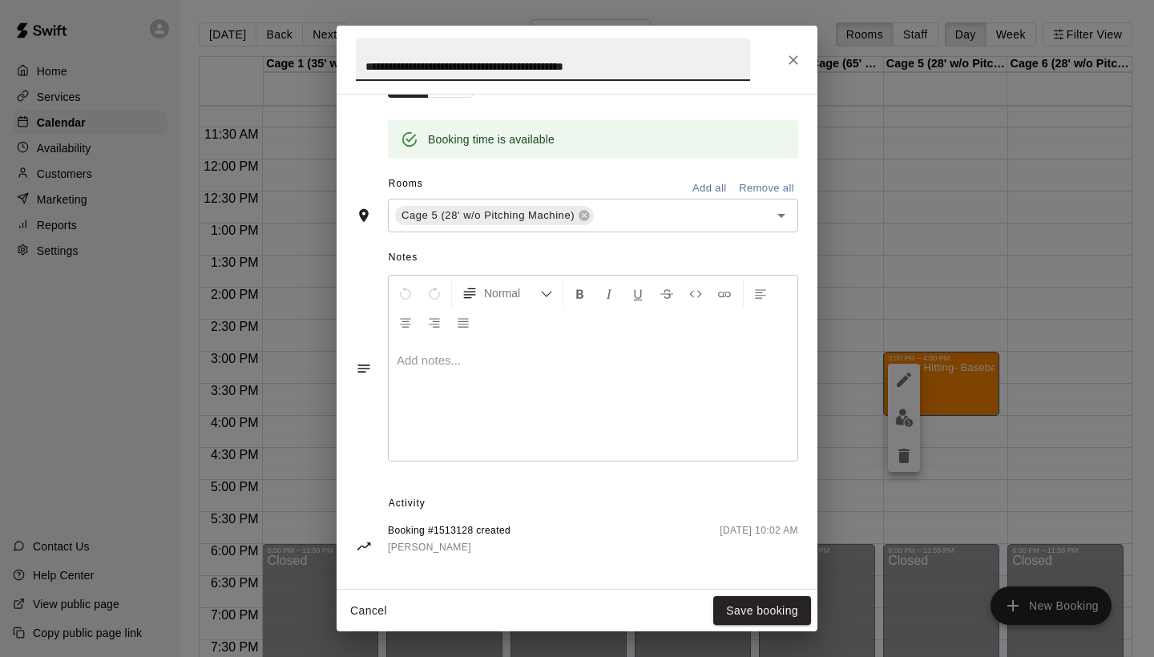
scroll to position [306, 0]
click at [797, 56] on icon "Close" at bounding box center [794, 60] width 10 height 10
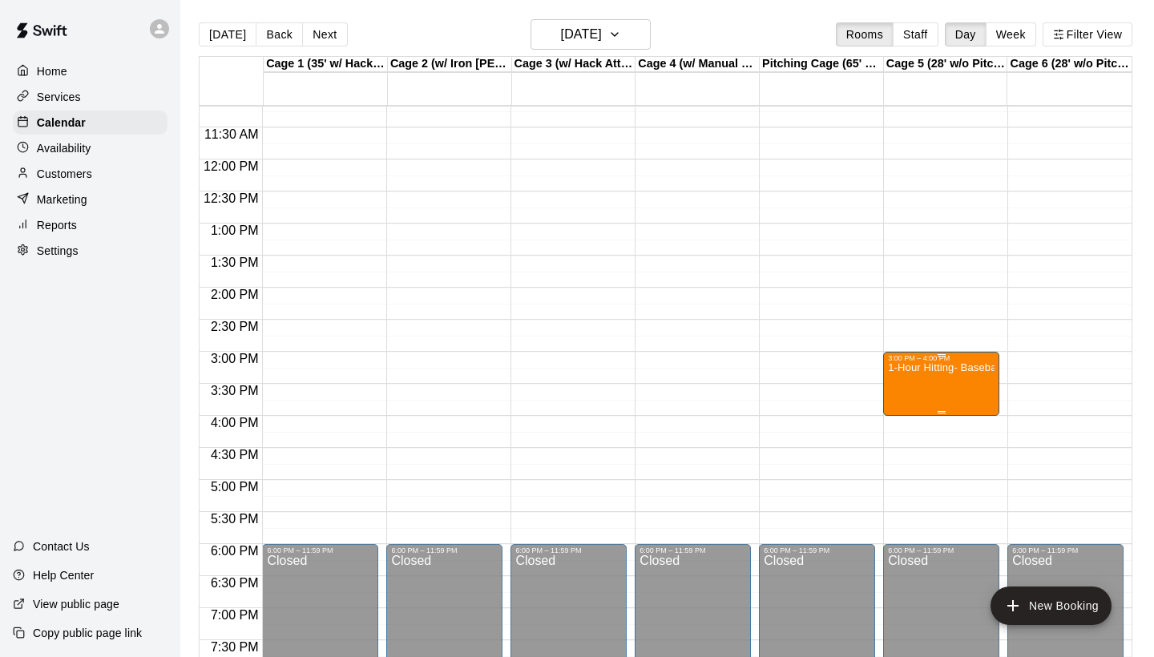
click at [903, 425] on img "edit" at bounding box center [904, 418] width 18 height 18
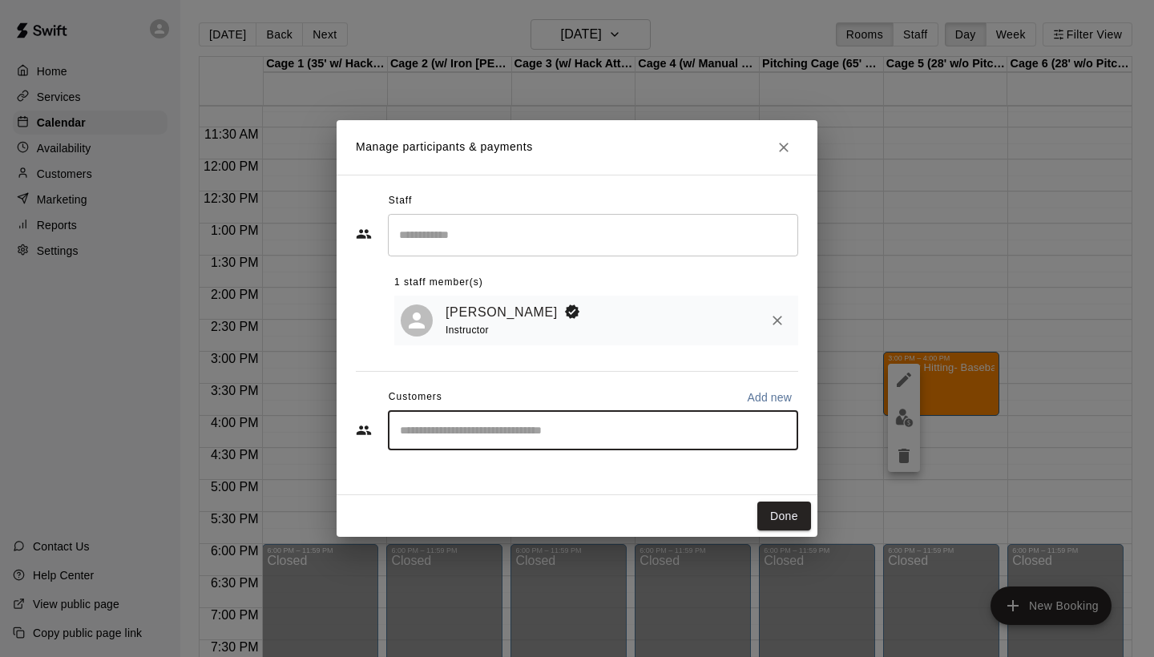
click at [514, 434] on input "Start typing to search customers..." at bounding box center [593, 430] width 396 height 16
type input "***"
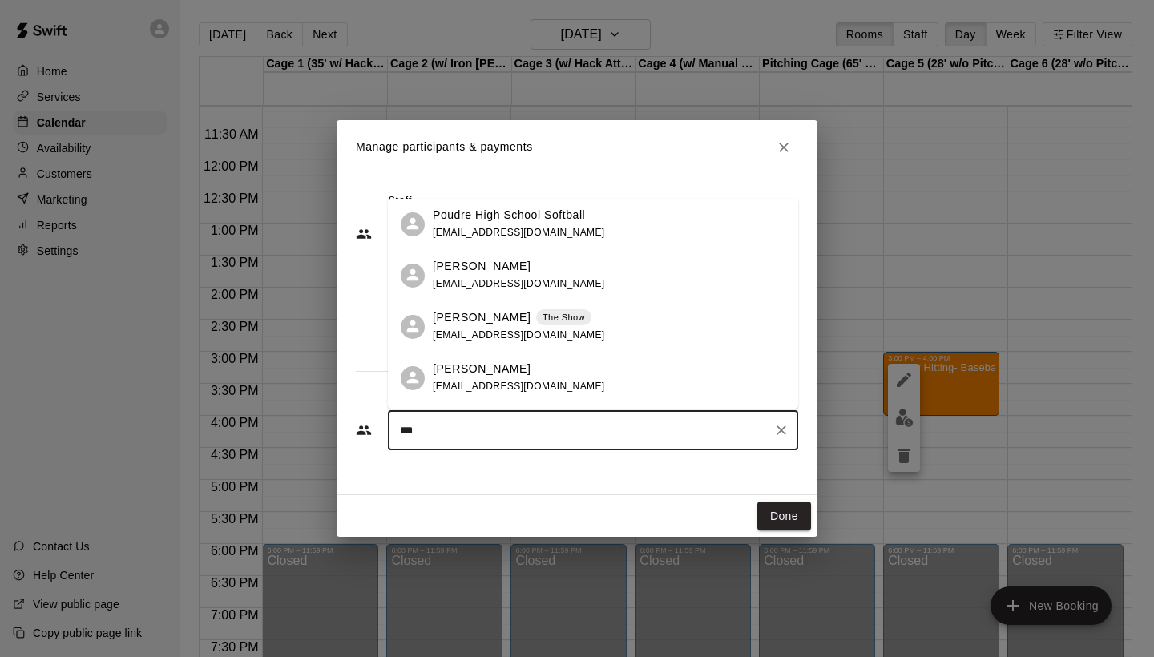
click at [482, 331] on span "[EMAIL_ADDRESS][DOMAIN_NAME]" at bounding box center [519, 334] width 172 height 11
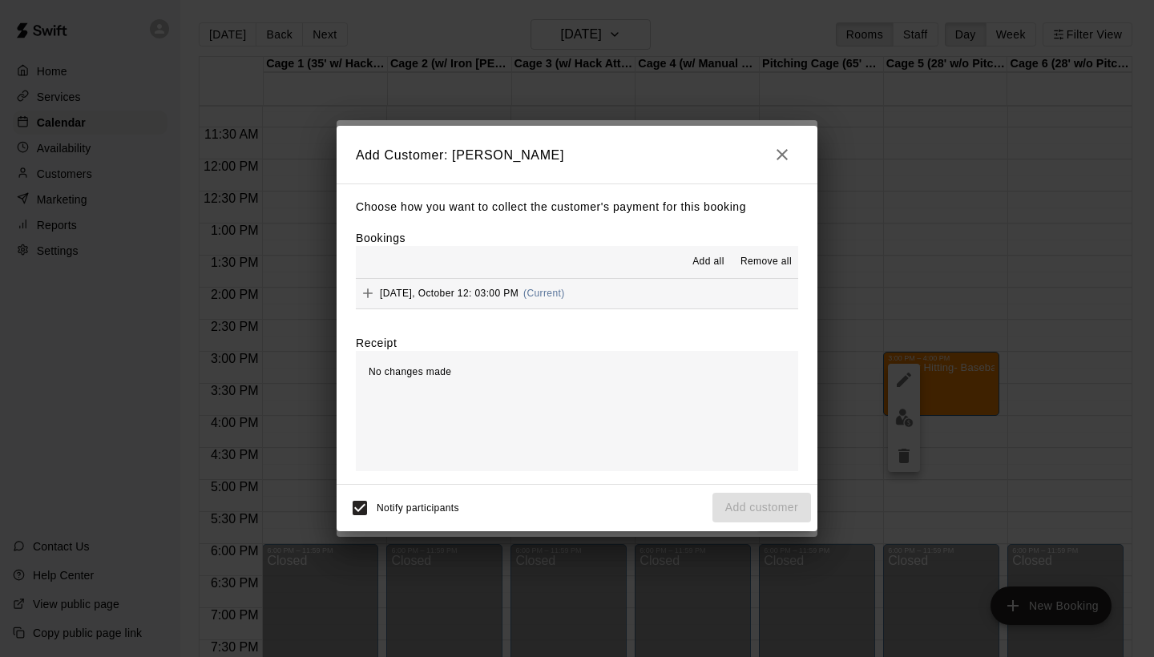
click at [457, 296] on span "[DATE], October 12: 03:00 PM" at bounding box center [449, 293] width 139 height 11
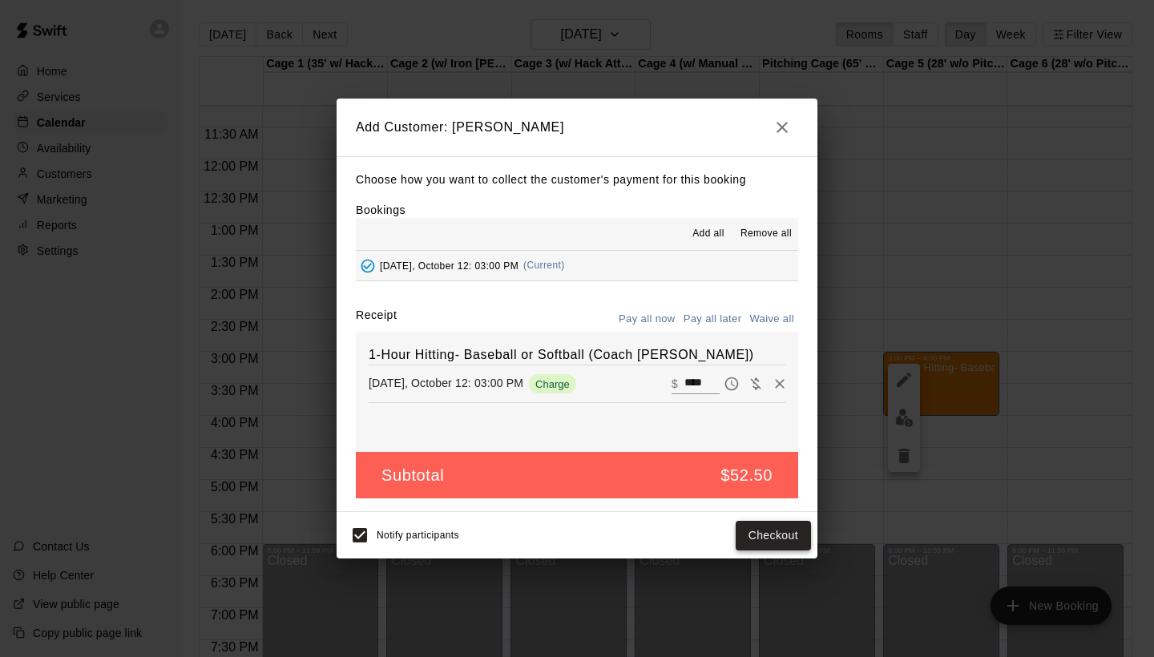
click at [776, 537] on button "Checkout" at bounding box center [773, 536] width 75 height 30
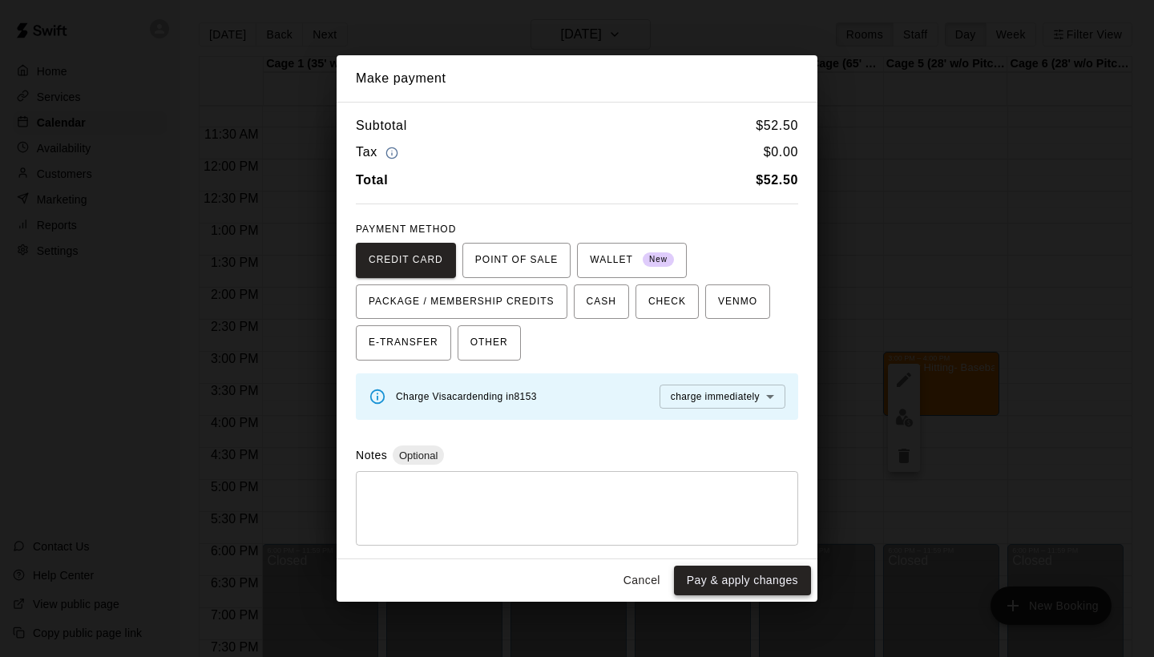
click at [729, 576] on button "Pay & apply changes" at bounding box center [742, 581] width 137 height 30
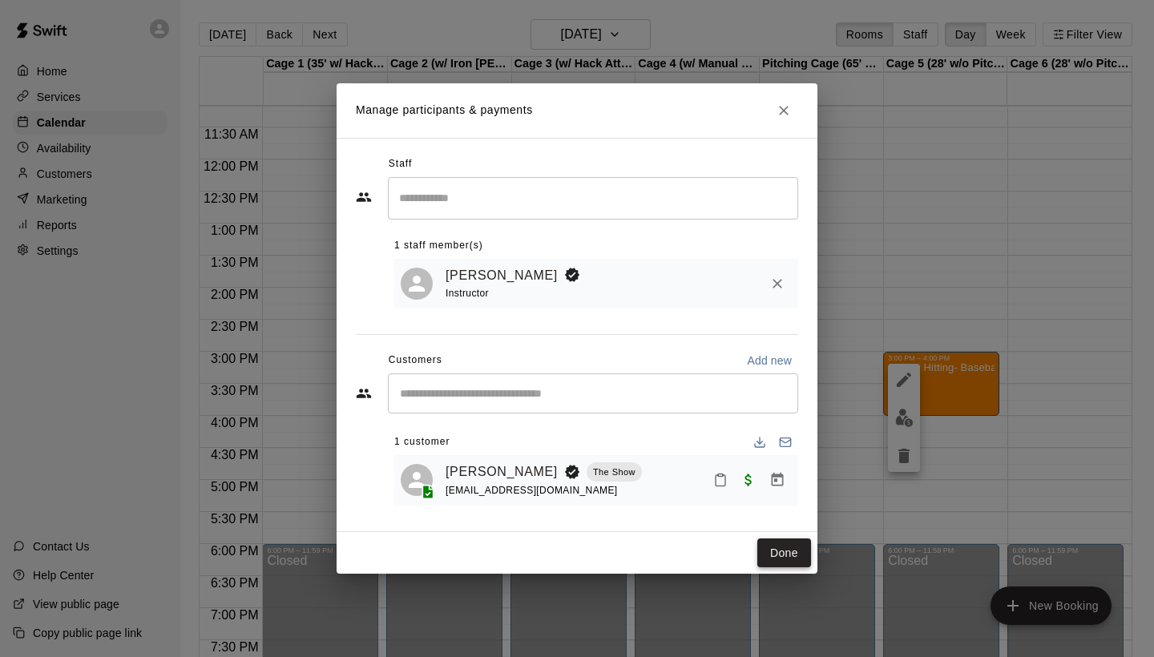
click at [794, 554] on button "Done" at bounding box center [784, 554] width 54 height 30
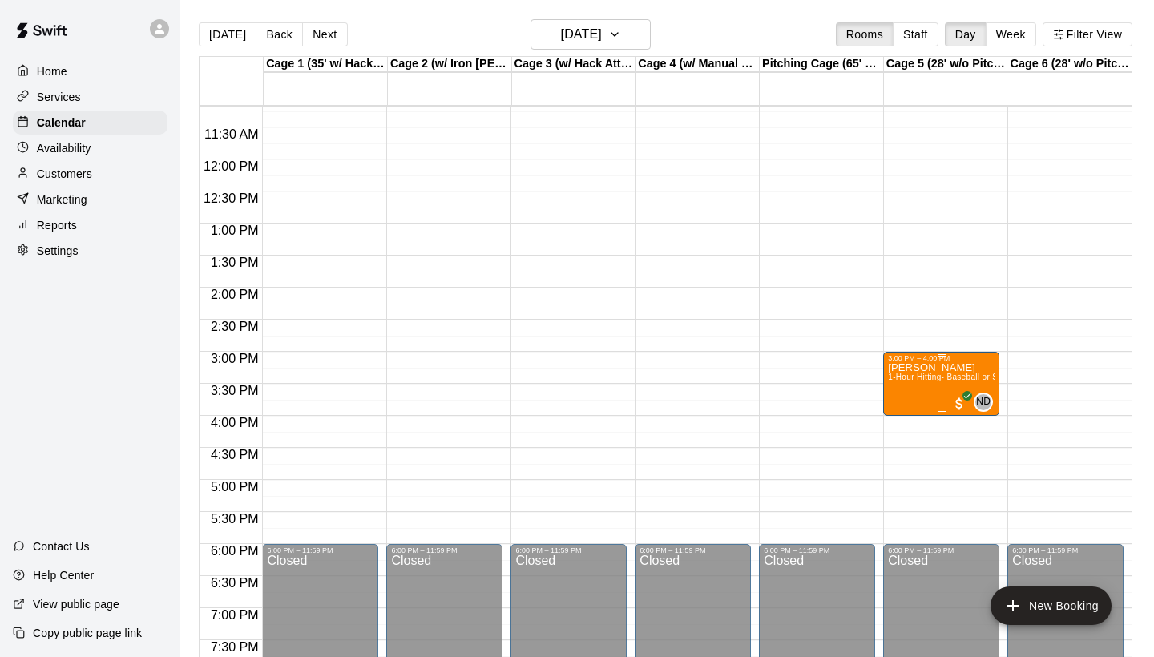
click at [896, 379] on icon "edit" at bounding box center [903, 379] width 19 height 19
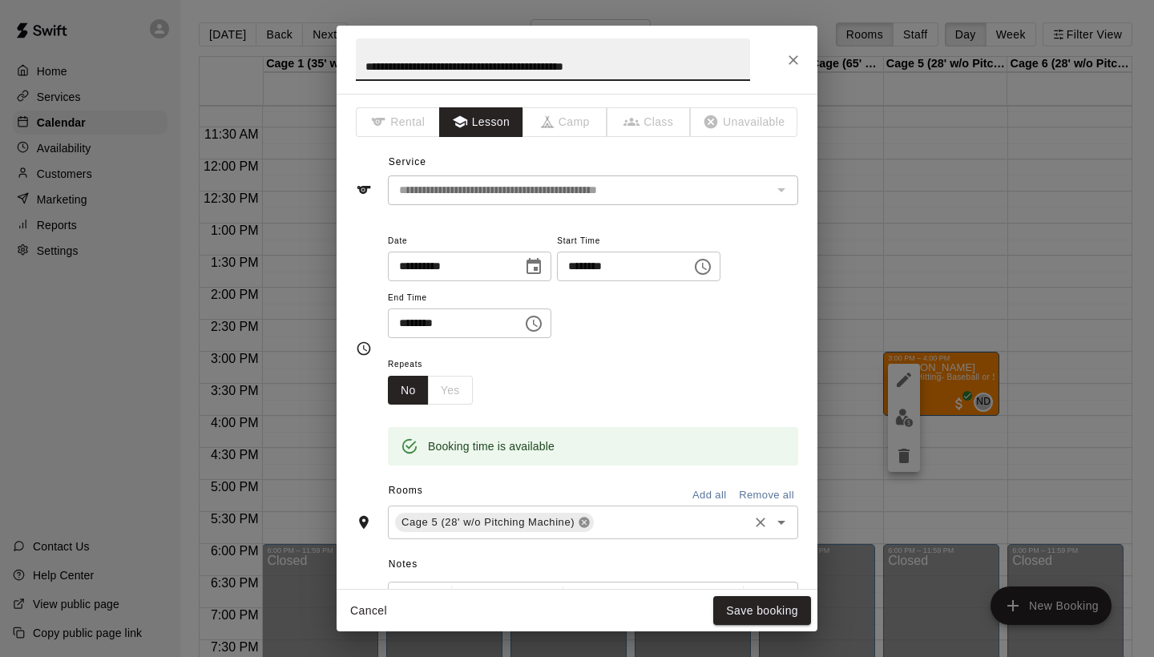
click at [583, 518] on icon at bounding box center [584, 522] width 13 height 13
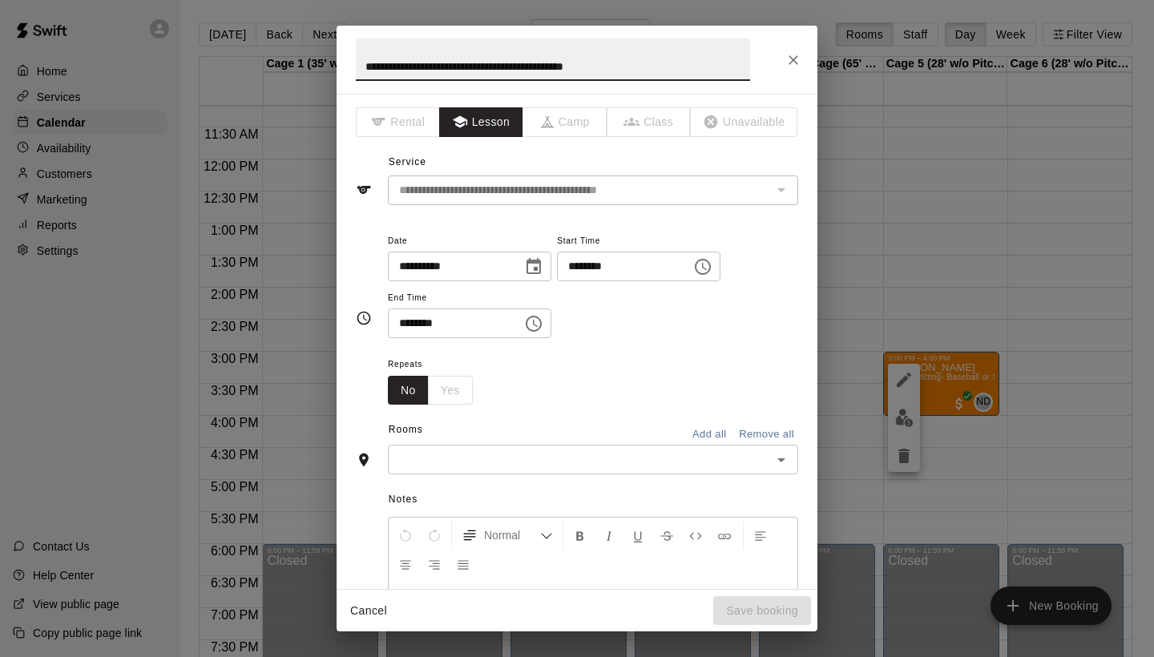
click at [779, 460] on icon "Open" at bounding box center [781, 459] width 19 height 19
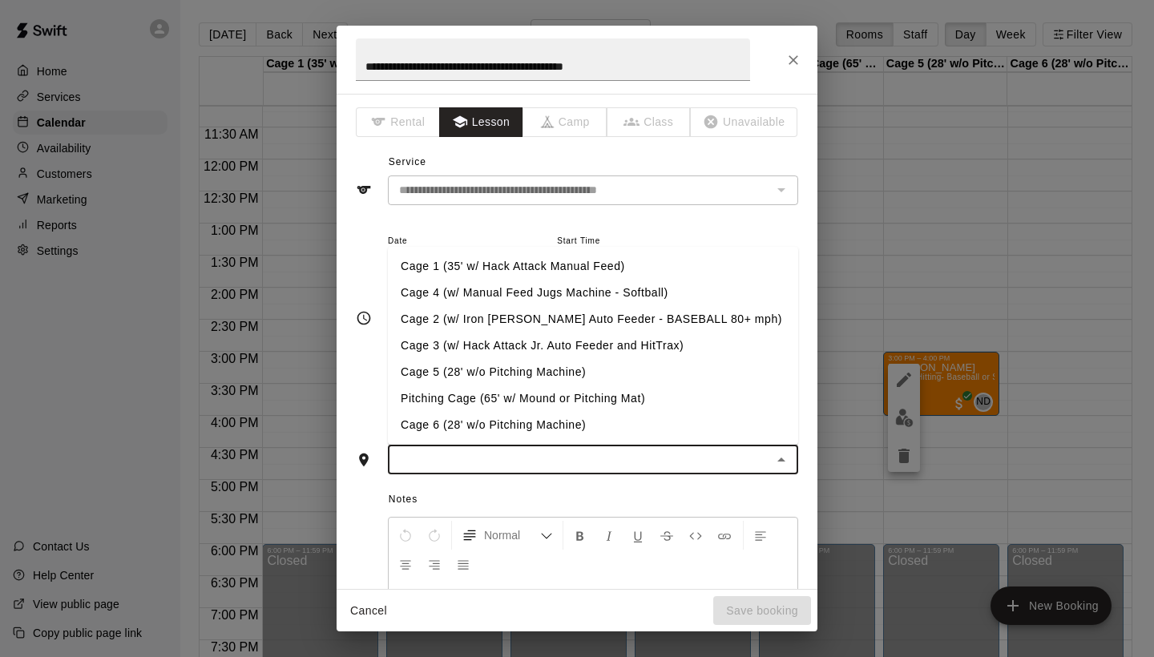
click at [539, 260] on li "Cage 1 (35' w/ Hack Attack Manual Feed)" at bounding box center [593, 266] width 410 height 26
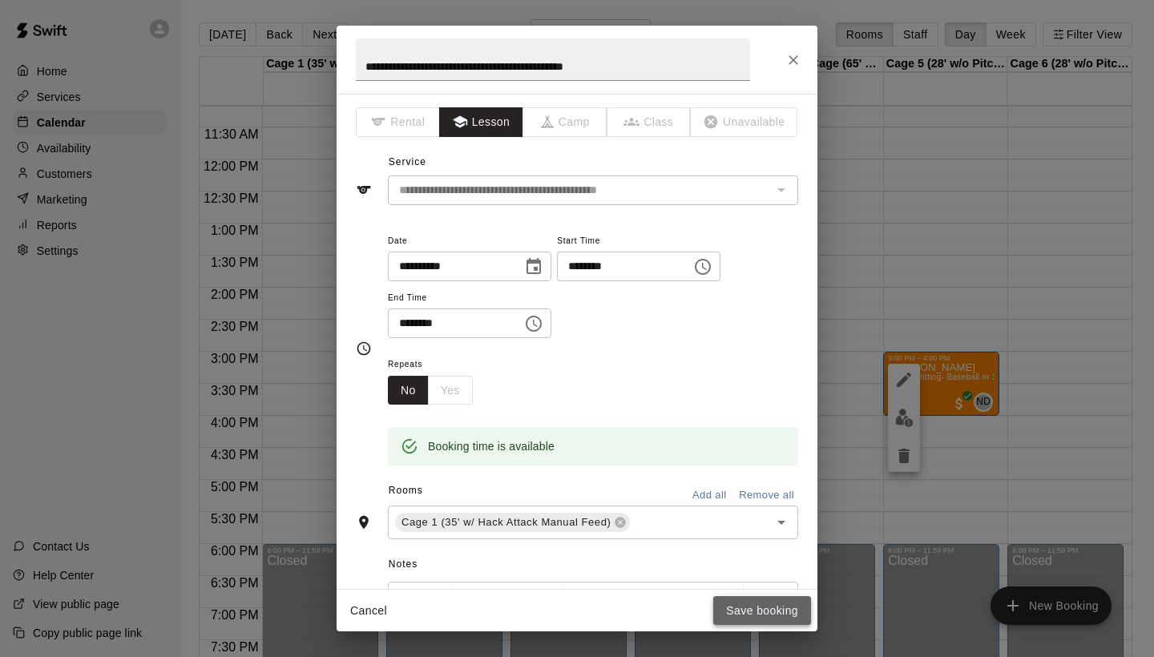
click at [765, 610] on button "Save booking" at bounding box center [762, 611] width 98 height 30
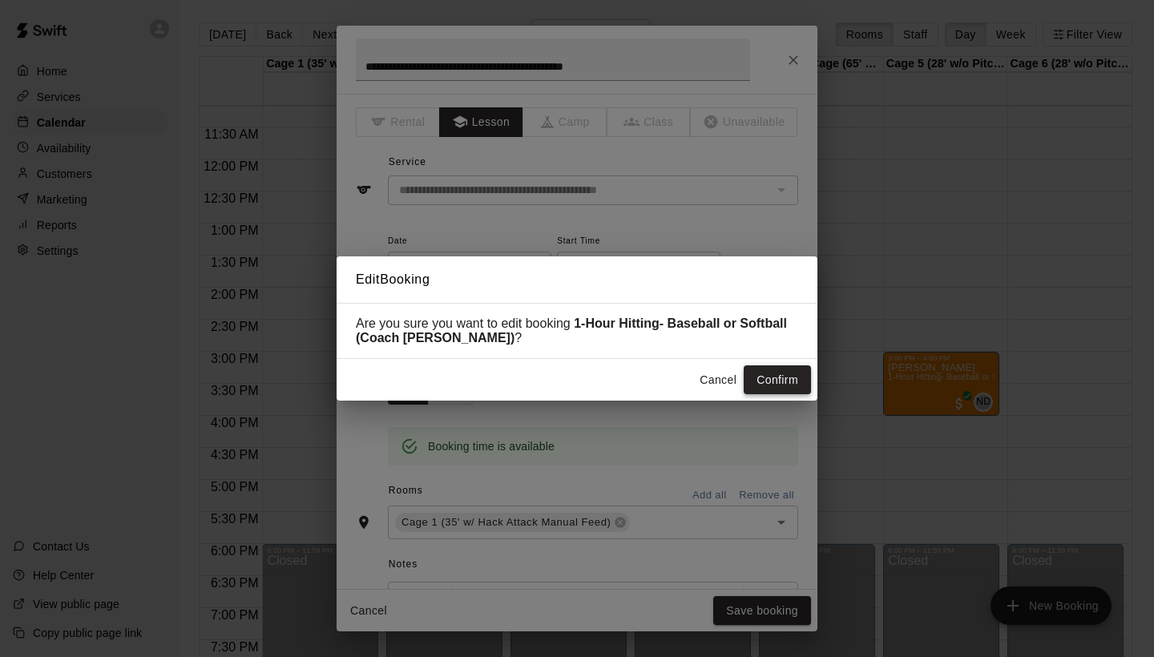
click at [784, 372] on button "Confirm" at bounding box center [777, 380] width 67 height 30
